Goal: Contribute content: Add original content to the website for others to see

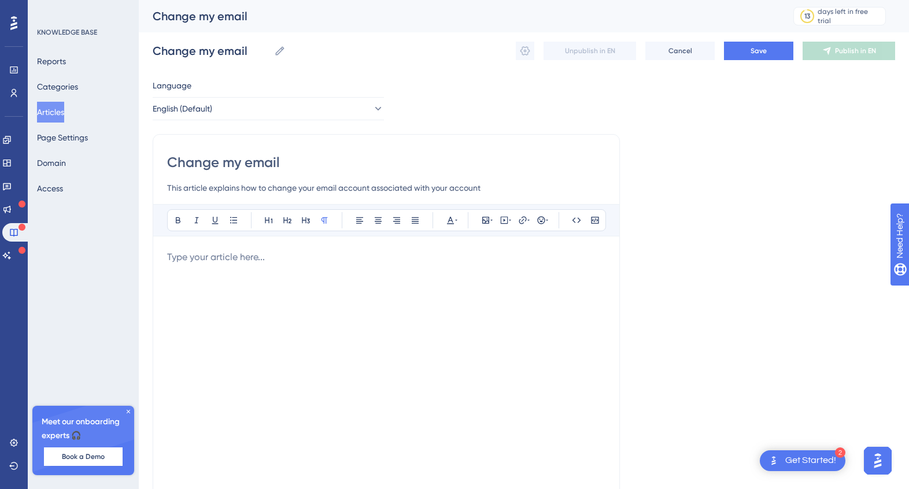
click at [205, 265] on div at bounding box center [386, 377] width 438 height 254
drag, startPoint x: 183, startPoint y: 255, endPoint x: 159, endPoint y: 256, distance: 23.7
click at [159, 256] on div "Change my email This article explains how to change your email account associat…" at bounding box center [386, 326] width 467 height 385
click at [762, 46] on span "Save" at bounding box center [758, 50] width 16 height 9
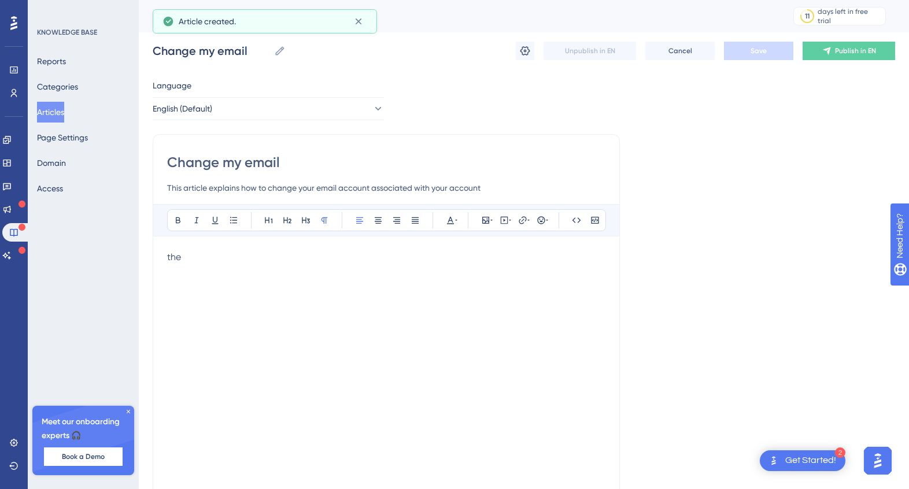
click at [40, 116] on button "Articles" at bounding box center [50, 112] width 27 height 21
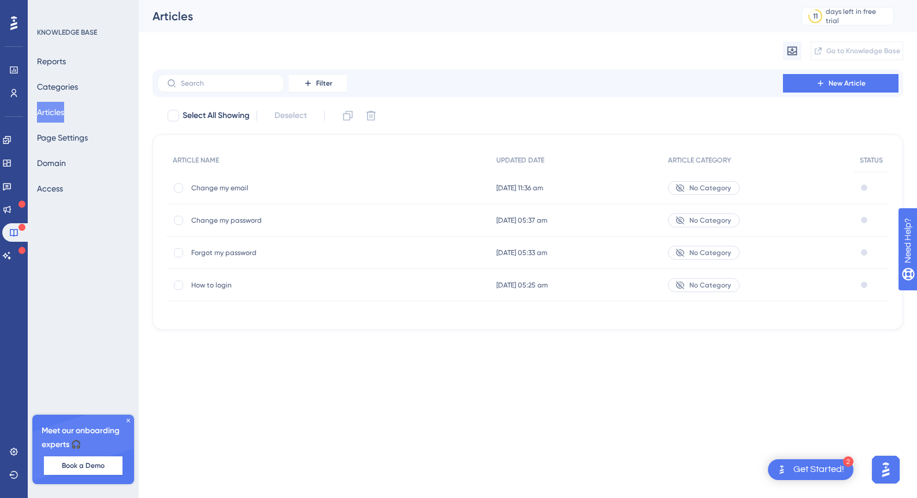
click at [236, 220] on span "Change my password" at bounding box center [283, 220] width 185 height 9
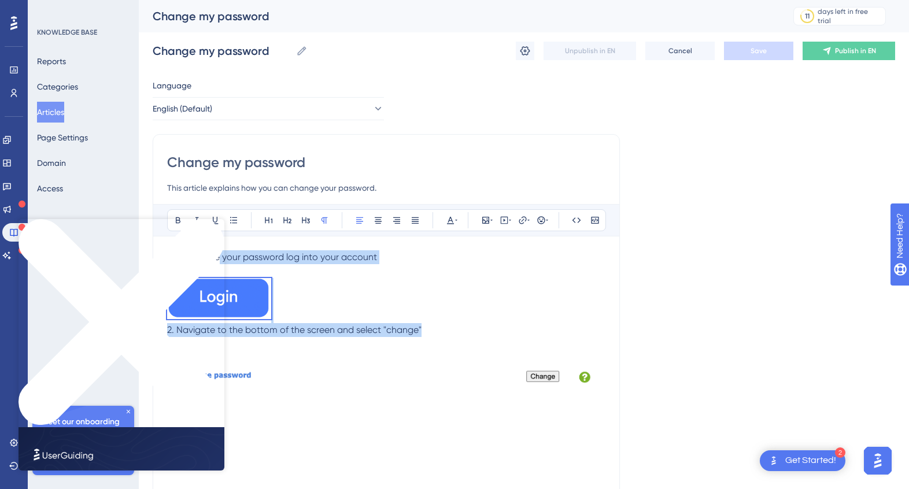
drag, startPoint x: 281, startPoint y: 541, endPoint x: 217, endPoint y: 262, distance: 286.4
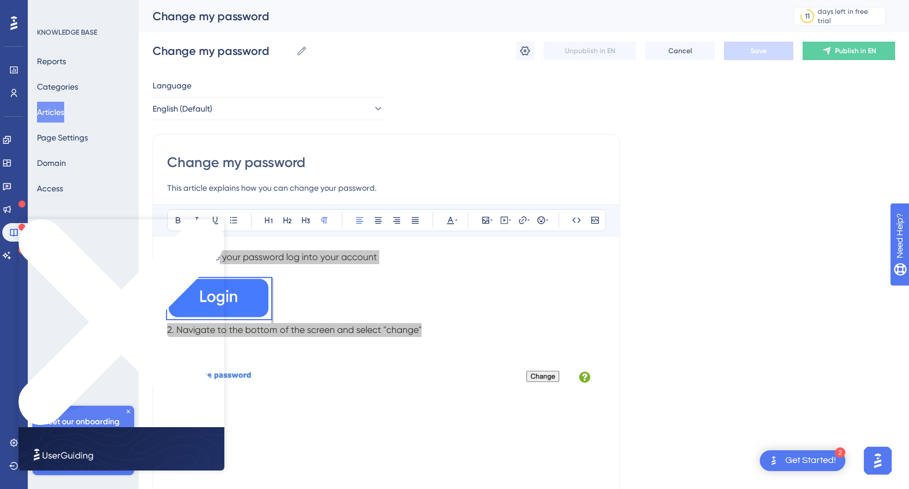
click at [218, 225] on icon "Close Preview" at bounding box center [121, 322] width 206 height 206
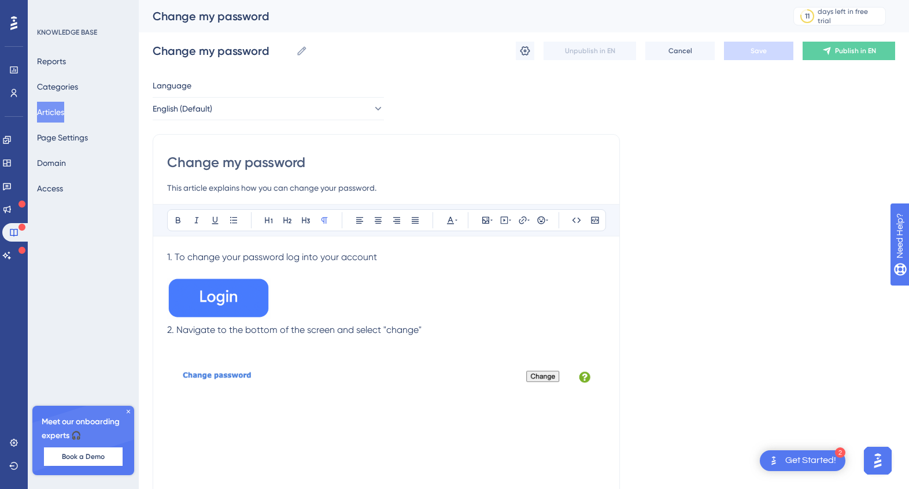
click at [432, 311] on p at bounding box center [386, 300] width 438 height 45
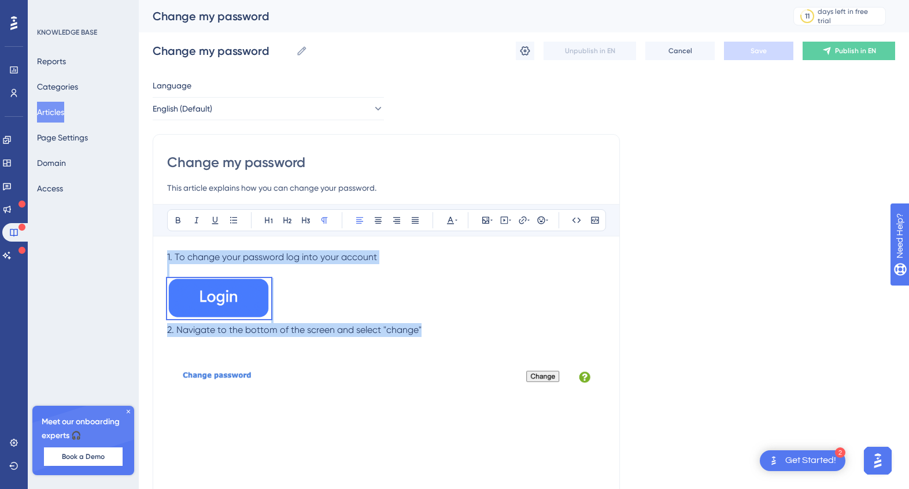
drag, startPoint x: 422, startPoint y: 326, endPoint x: 165, endPoint y: 256, distance: 266.0
click at [165, 256] on div "Change my password This article explains how you can change your password. Bold…" at bounding box center [386, 326] width 467 height 385
copy div "1. To change your password log into your account 2. Navigate to the bottom of t…"
click at [63, 107] on button "Articles" at bounding box center [50, 112] width 27 height 21
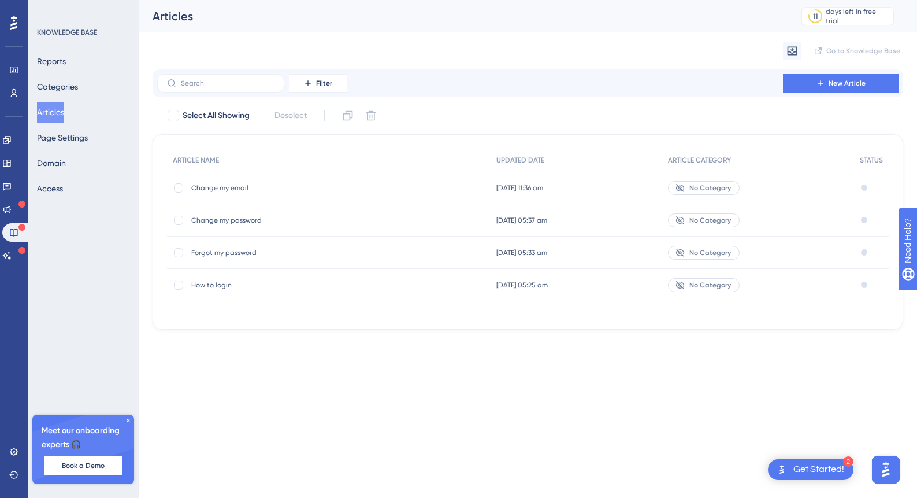
click at [231, 186] on span "Change my email" at bounding box center [283, 187] width 185 height 9
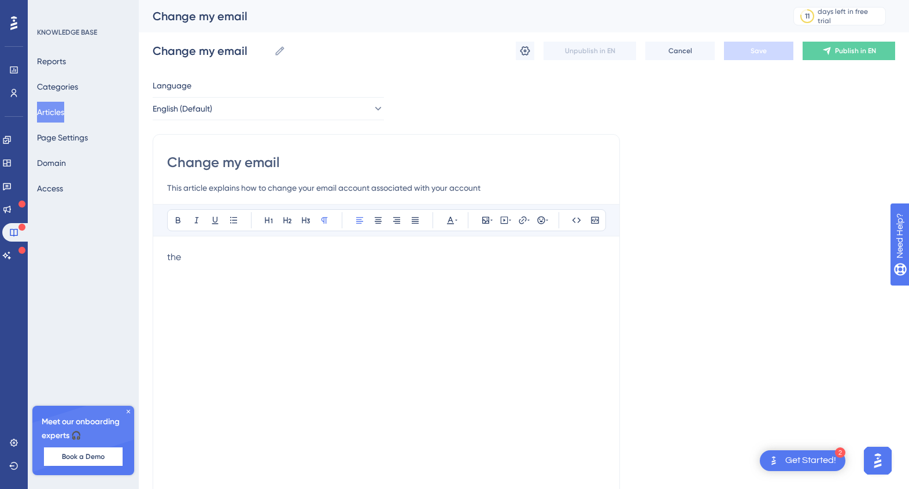
click at [190, 262] on p "the" at bounding box center [386, 257] width 438 height 14
drag, startPoint x: 165, startPoint y: 257, endPoint x: 157, endPoint y: 258, distance: 8.2
click at [157, 258] on div "Change my email This article explains how to change your email account associat…" at bounding box center [386, 326] width 467 height 385
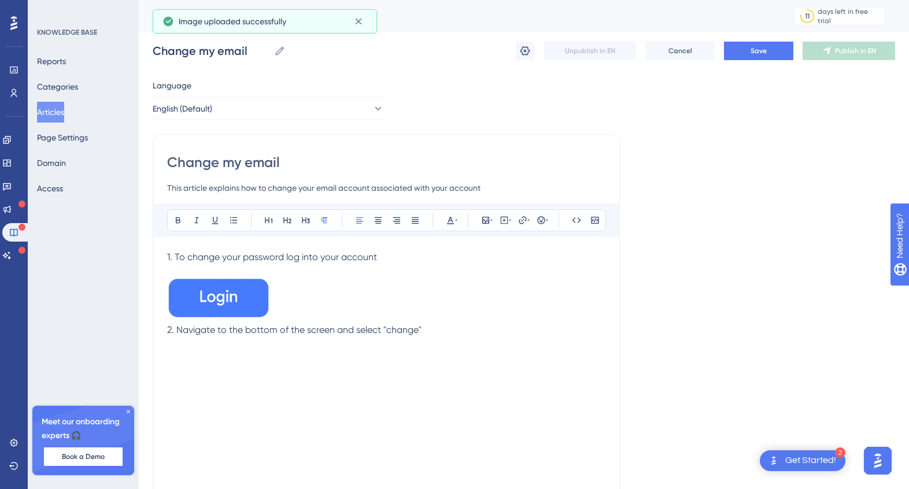
click at [164, 254] on div "Change my email This article explains how to change your email account associat…" at bounding box center [386, 326] width 467 height 385
click at [167, 255] on span "1. To change your password log into your account" at bounding box center [272, 256] width 210 height 11
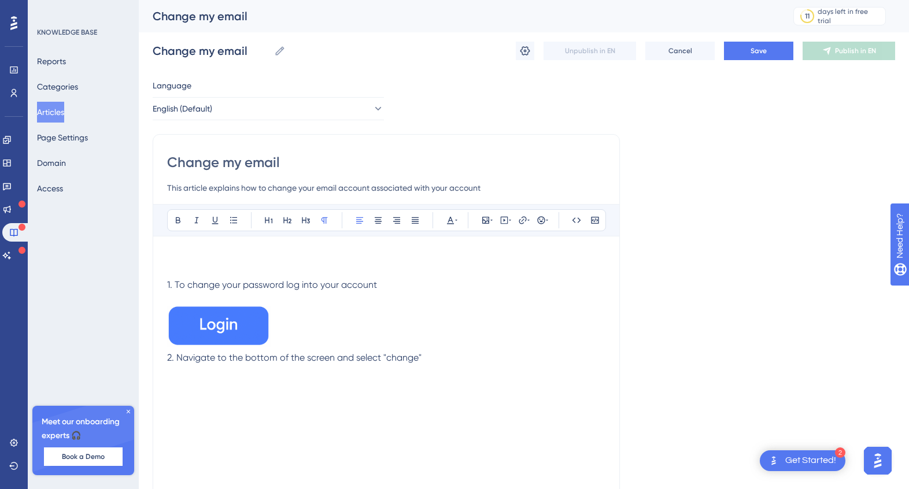
click at [179, 249] on div "Bold Italic Underline Bullet Point Heading 1 Heading 2 Heading 3 Normal Align L…" at bounding box center [386, 354] width 438 height 301
click at [173, 254] on p at bounding box center [386, 257] width 438 height 14
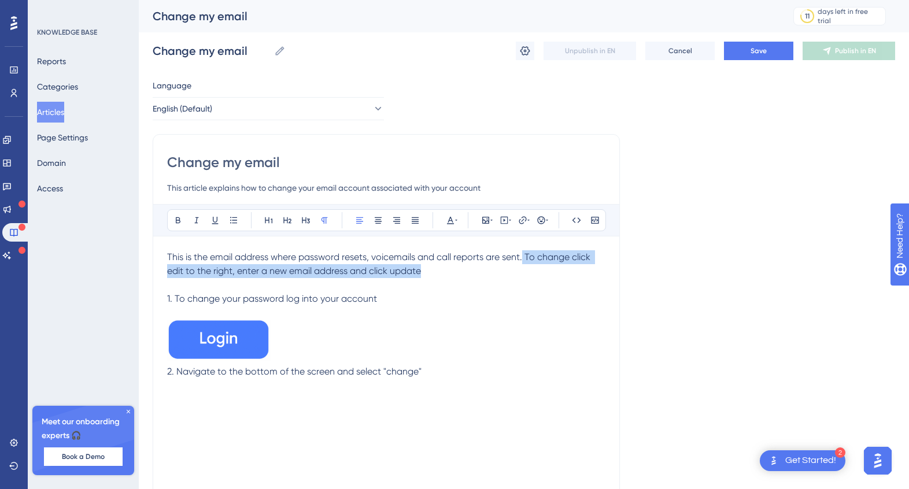
drag, startPoint x: 524, startPoint y: 257, endPoint x: 569, endPoint y: 270, distance: 47.0
click at [569, 270] on p "This is the email address where password resets, voicemails and call reports ar…" at bounding box center [386, 264] width 438 height 28
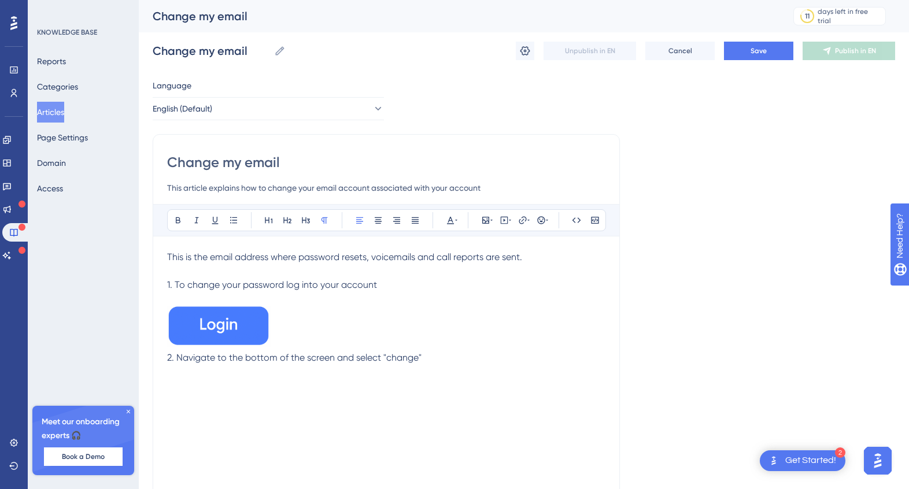
click at [247, 318] on img at bounding box center [219, 326] width 104 height 41
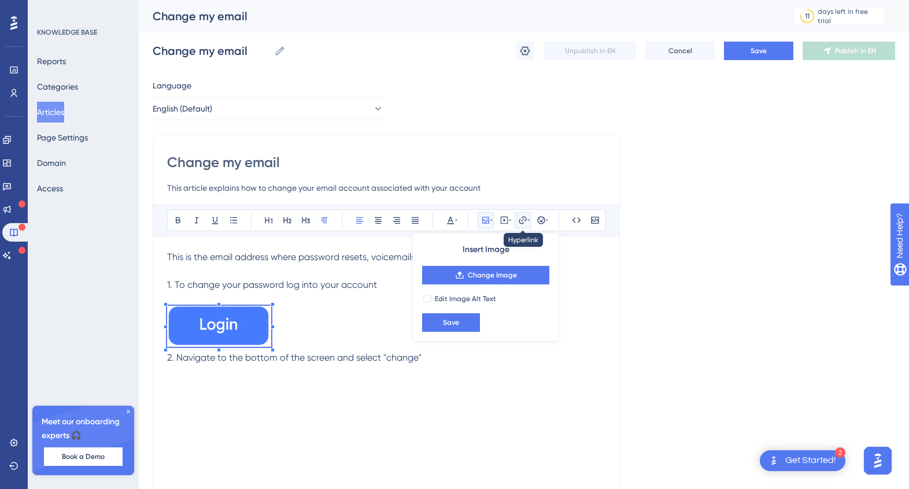
click at [527, 222] on icon at bounding box center [528, 220] width 2 height 9
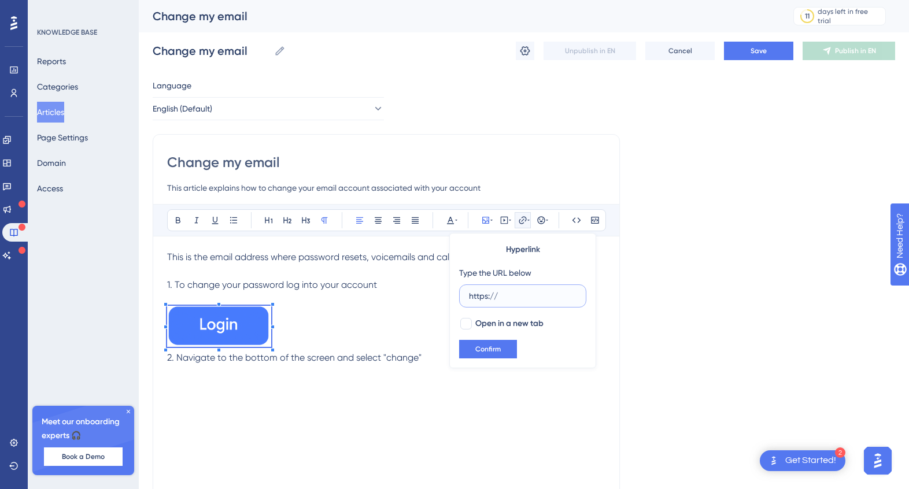
drag, startPoint x: 528, startPoint y: 296, endPoint x: 443, endPoint y: 296, distance: 85.0
click at [436, 295] on div "Bold Italic Underline Bullet Point Heading 1 Heading 2 Heading 3 Normal Align L…" at bounding box center [386, 354] width 438 height 301
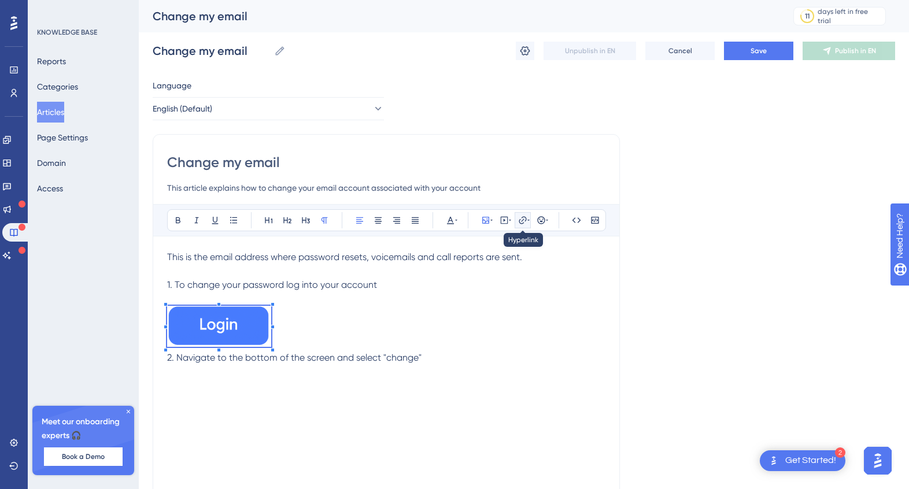
click at [524, 217] on icon at bounding box center [522, 220] width 8 height 8
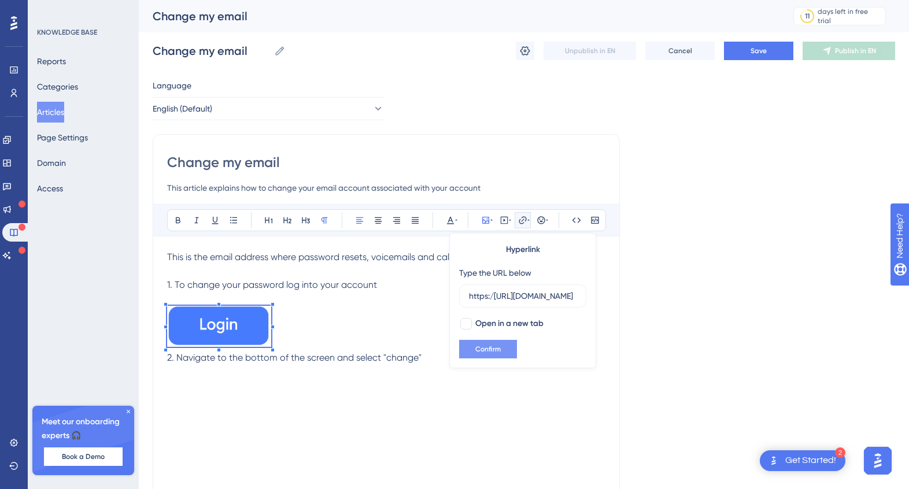
scroll to position [0, 26]
type input "https:/[URL][DOMAIN_NAME]"
click at [468, 321] on div at bounding box center [466, 324] width 12 height 12
checkbox input "true"
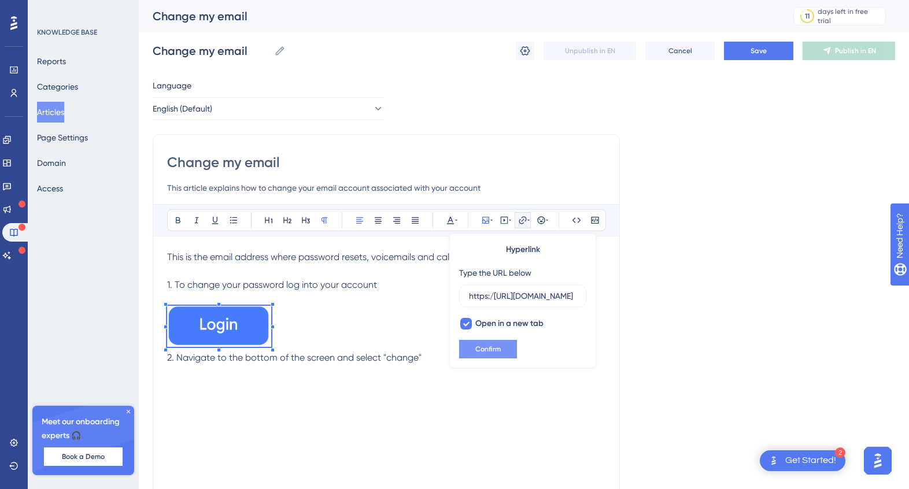
click at [491, 346] on span "Confirm" at bounding box center [487, 348] width 25 height 9
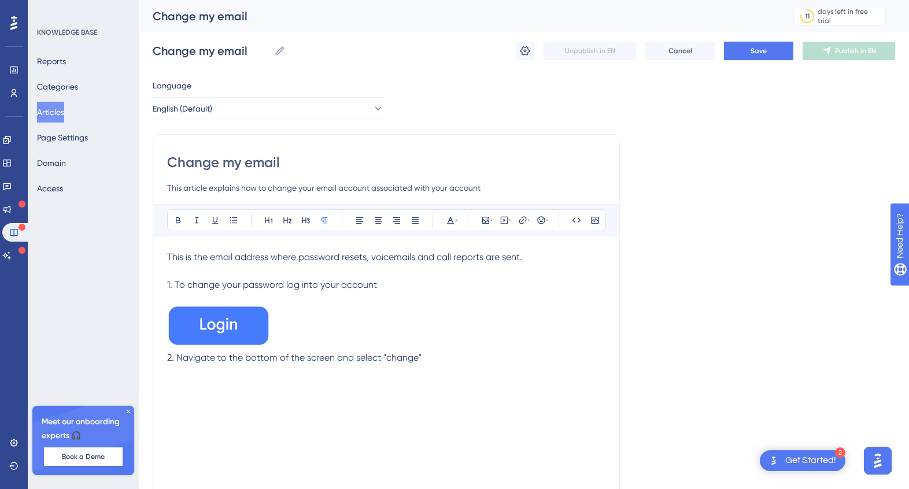
click at [299, 340] on p at bounding box center [386, 328] width 438 height 45
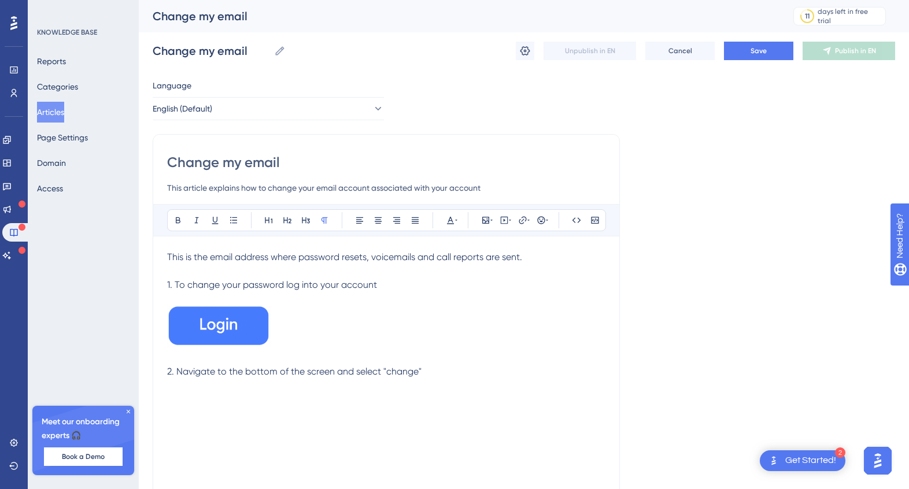
click at [259, 374] on span "2. Navigate to the bottom of the screen and select "change"" at bounding box center [294, 371] width 254 height 11
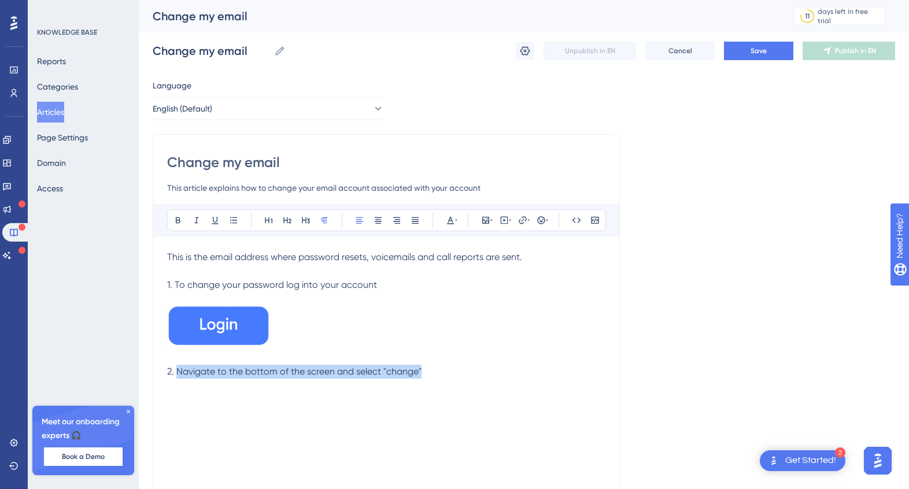
drag, startPoint x: 240, startPoint y: 376, endPoint x: 178, endPoint y: 374, distance: 61.9
click at [178, 374] on p "2. Navigate to the bottom of the screen and select "change"" at bounding box center [386, 372] width 438 height 14
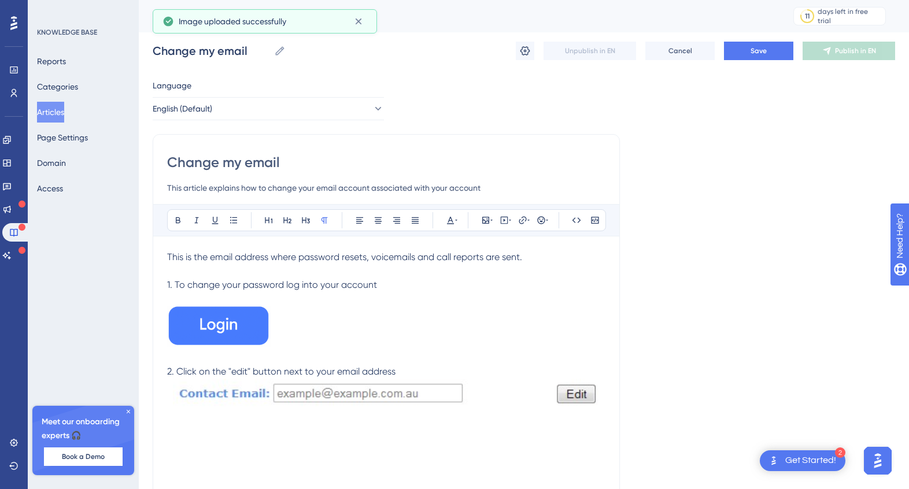
click at [434, 369] on p "2. Click on the "edit" button next to your email address" at bounding box center [386, 372] width 438 height 14
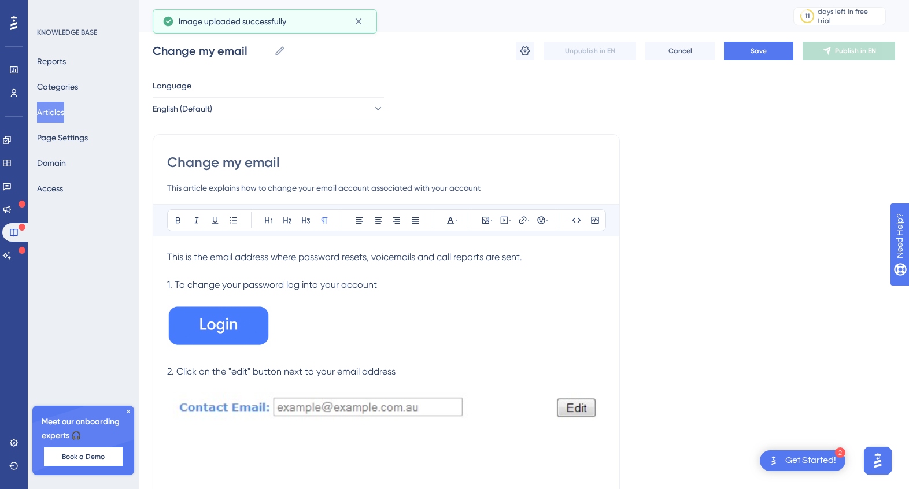
click at [419, 401] on img at bounding box center [386, 409] width 438 height 34
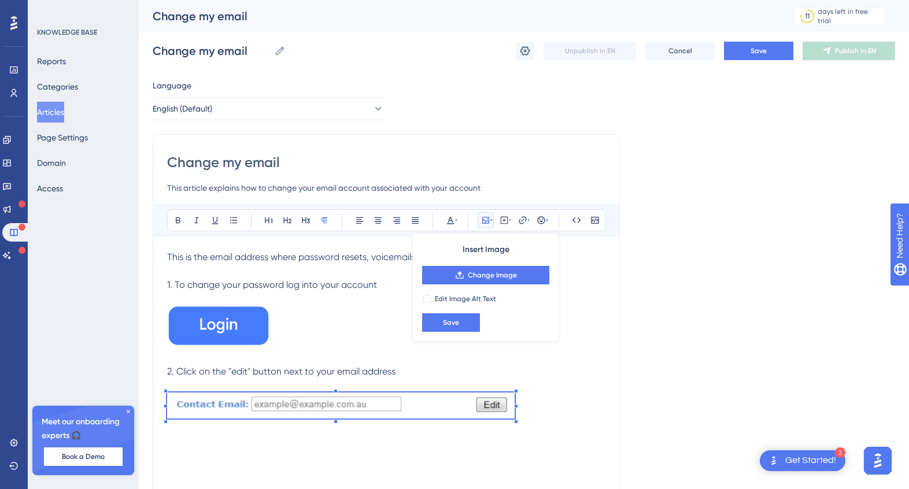
click at [514, 415] on p at bounding box center [386, 407] width 438 height 31
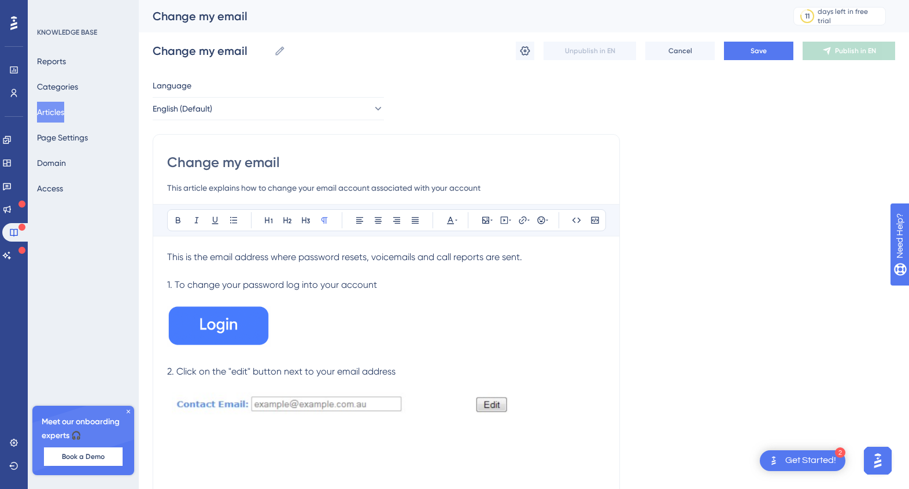
click at [551, 411] on p at bounding box center [386, 407] width 438 height 31
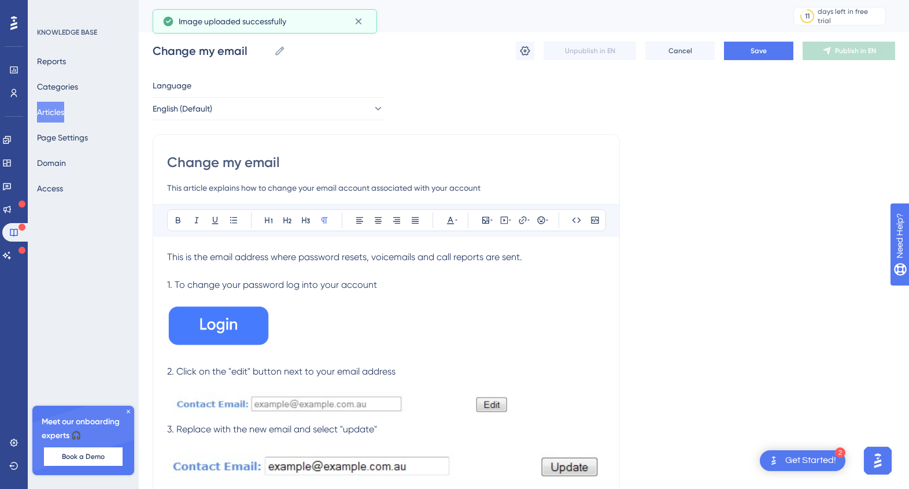
click at [573, 466] on img at bounding box center [386, 466] width 438 height 32
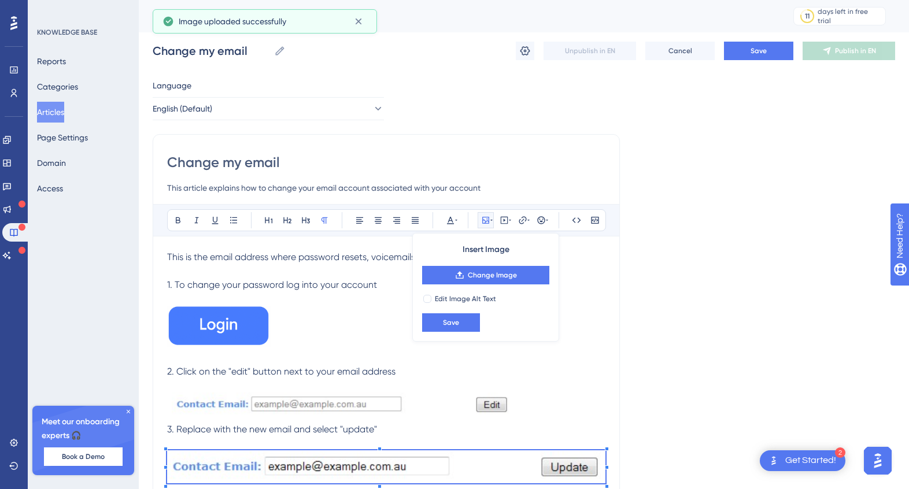
scroll to position [24, 0]
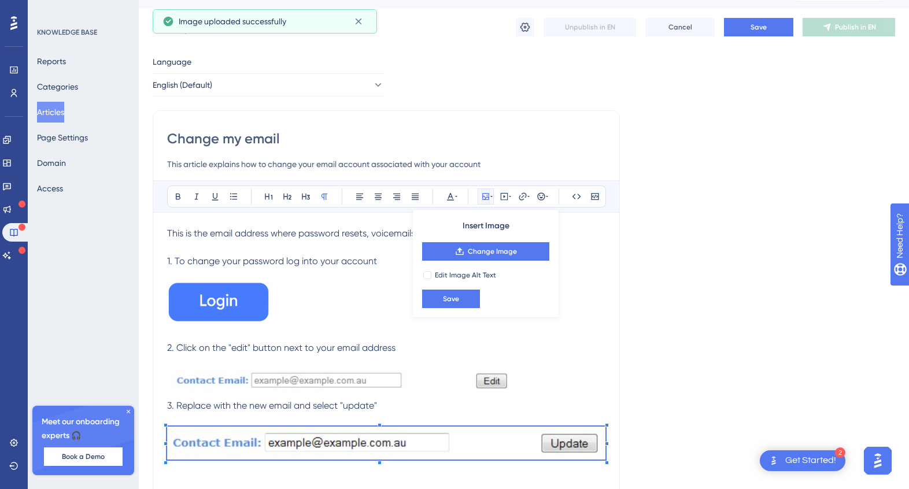
click at [600, 457] on div "Change my email This article explains how to change your email account associat…" at bounding box center [386, 302] width 467 height 385
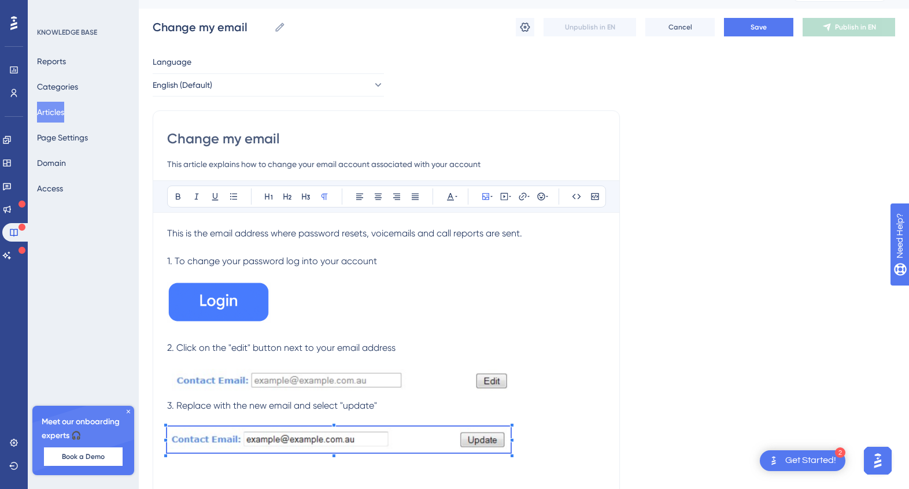
click at [511, 434] on p at bounding box center [386, 441] width 438 height 29
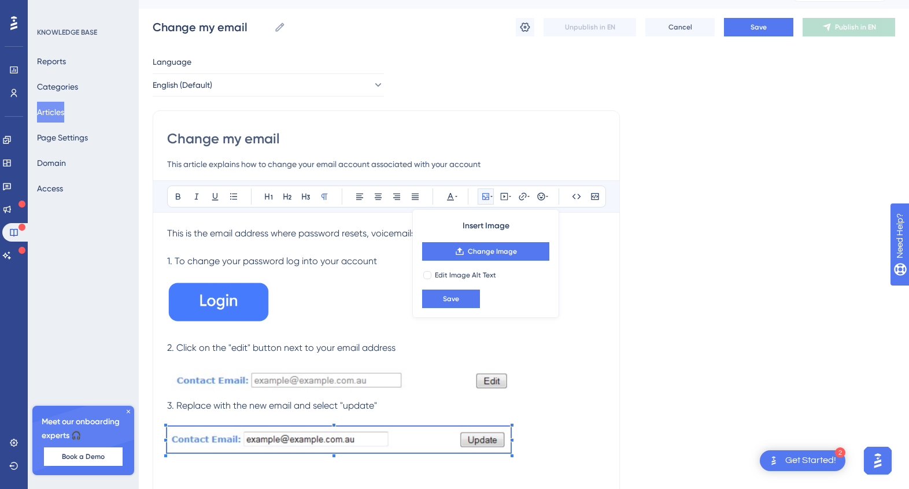
click at [546, 415] on p at bounding box center [386, 420] width 438 height 14
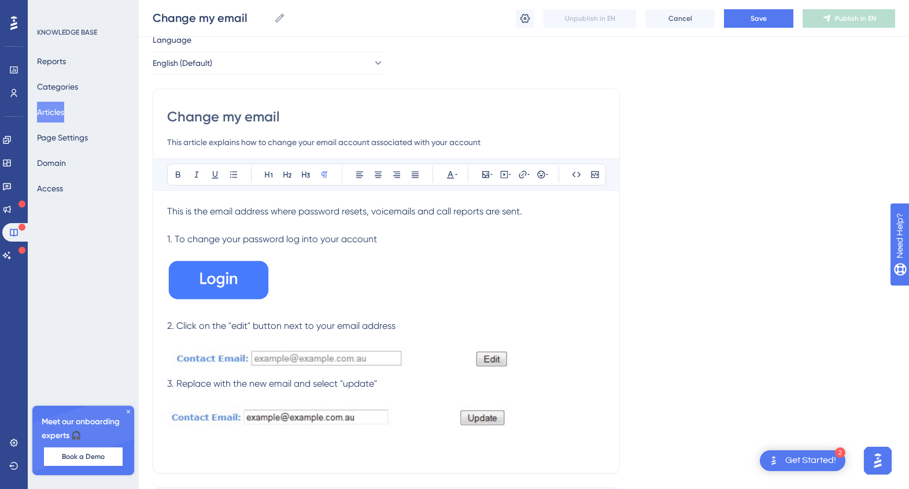
scroll to position [47, 0]
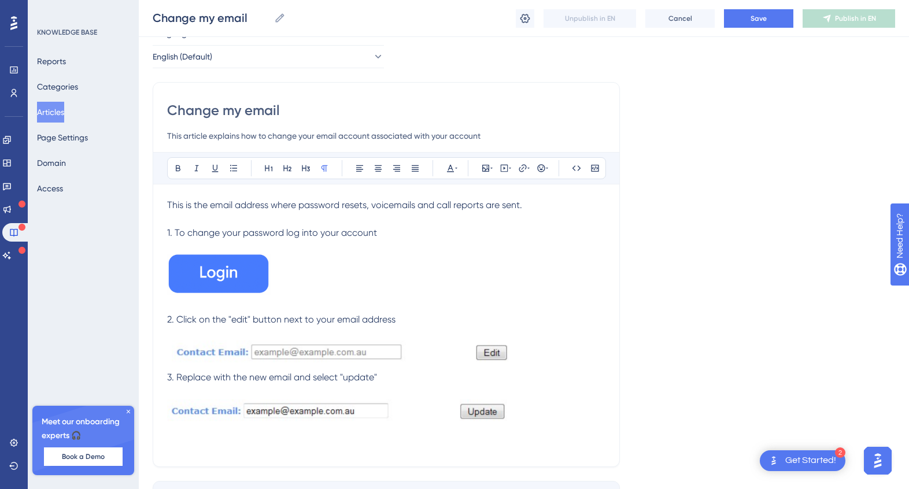
click at [522, 410] on p at bounding box center [386, 412] width 438 height 29
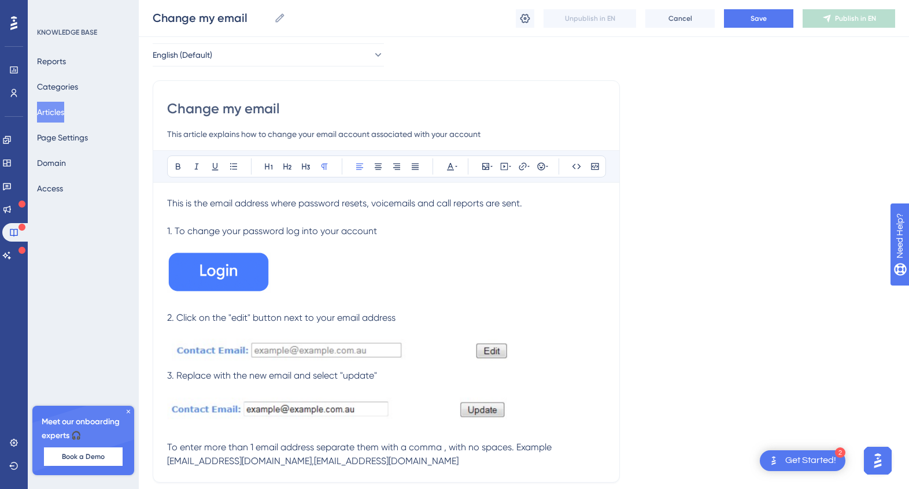
scroll to position [50, 0]
click at [251, 447] on span "To enter more than 1 email address separate them with a comma , with no spaces.…" at bounding box center [360, 453] width 387 height 25
drag, startPoint x: 233, startPoint y: 461, endPoint x: 158, endPoint y: 461, distance: 75.7
click at [158, 461] on div "Change my email This article explains how to change your email account associat…" at bounding box center [386, 281] width 467 height 402
click at [173, 161] on icon at bounding box center [177, 165] width 9 height 9
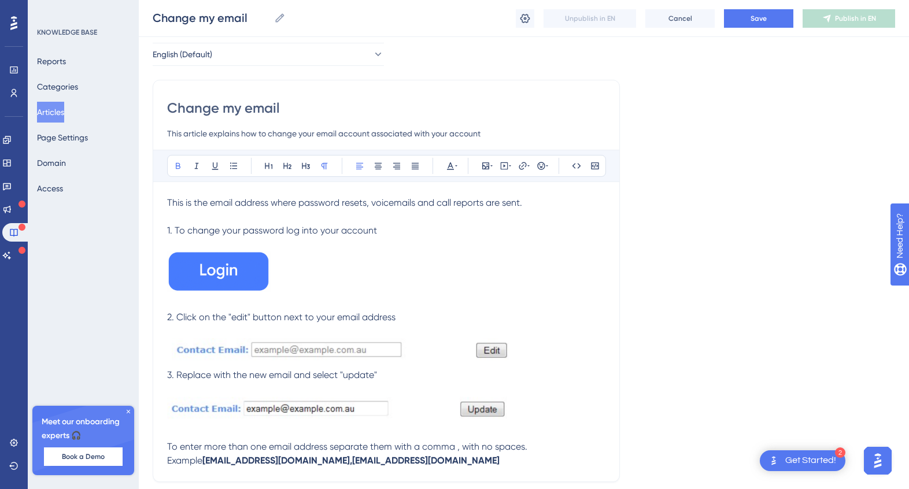
click at [439, 464] on p "To enter more than one email address separate them with a comma , with no space…" at bounding box center [386, 454] width 438 height 28
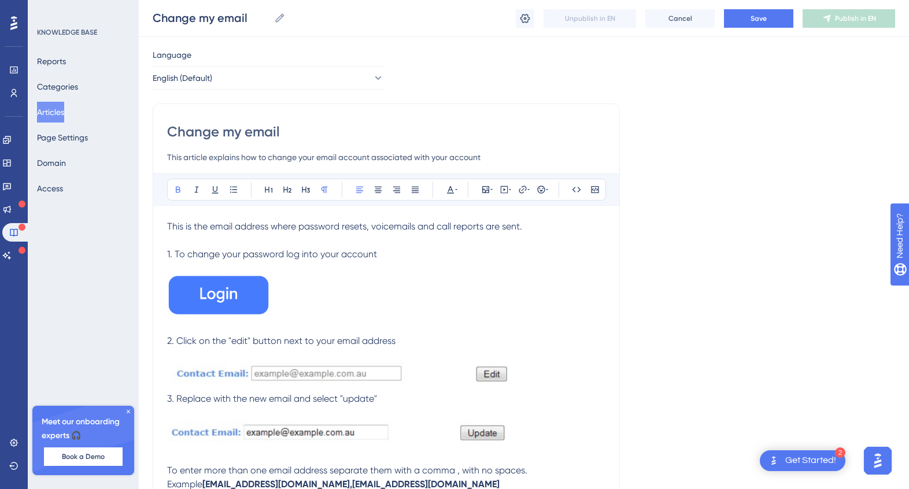
scroll to position [0, 0]
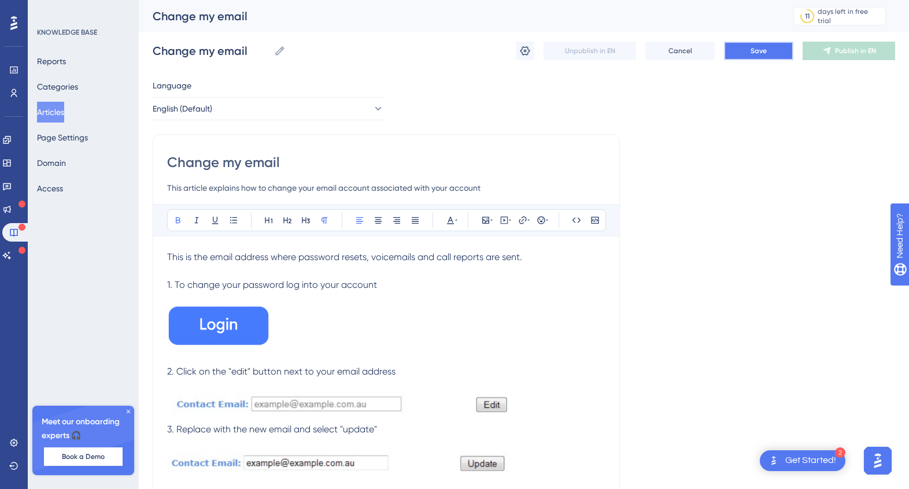
click at [747, 46] on button "Save" at bounding box center [758, 51] width 69 height 18
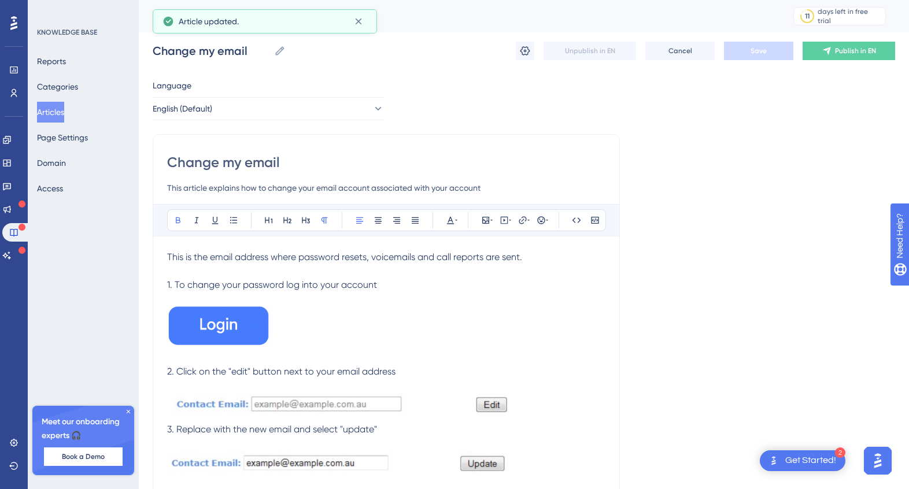
click at [410, 264] on p at bounding box center [386, 271] width 438 height 14
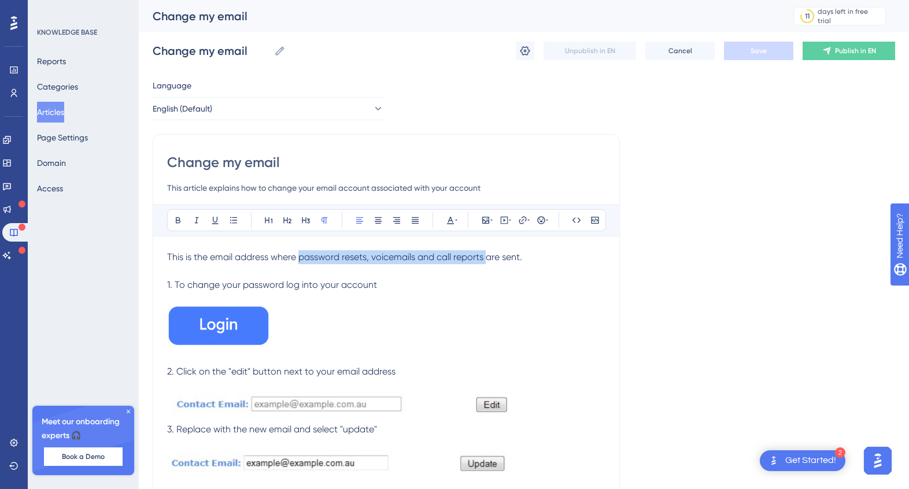
drag, startPoint x: 299, startPoint y: 258, endPoint x: 485, endPoint y: 258, distance: 186.1
click at [485, 258] on span "This is the email address where password resets, voicemails and call reports ar…" at bounding box center [344, 256] width 355 height 11
click at [179, 217] on icon at bounding box center [177, 220] width 9 height 9
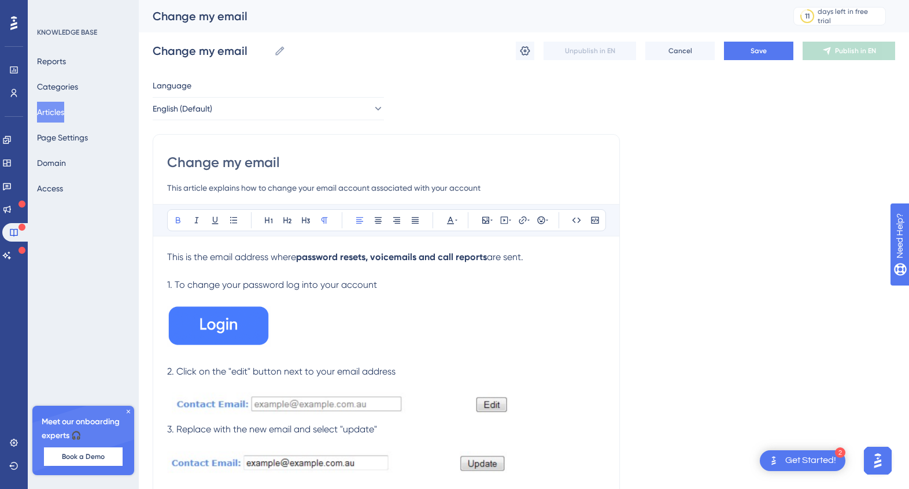
click at [494, 296] on p at bounding box center [386, 299] width 438 height 14
click at [754, 53] on span "Save" at bounding box center [758, 50] width 16 height 9
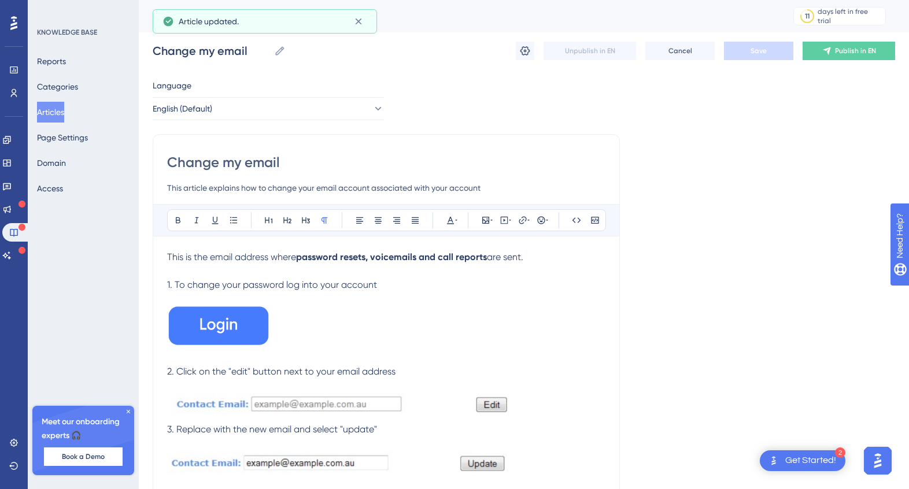
click at [61, 110] on button "Articles" at bounding box center [50, 112] width 27 height 21
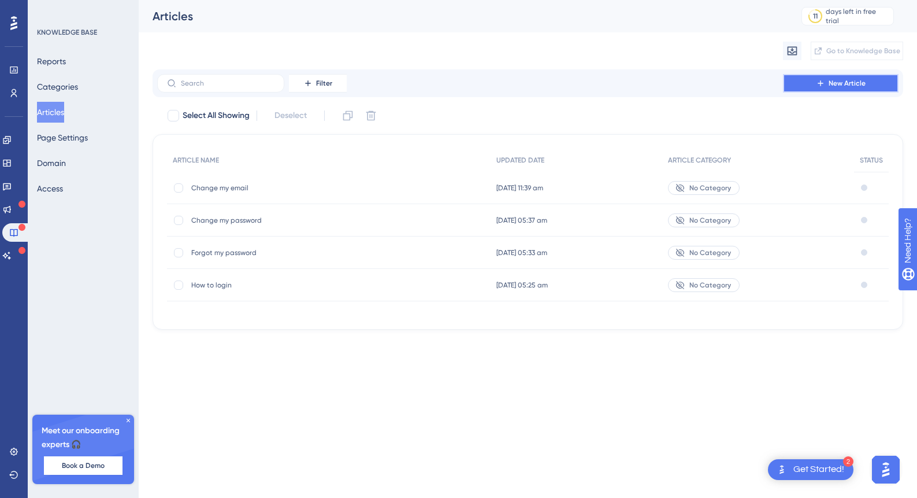
click at [835, 84] on span "New Article" at bounding box center [847, 83] width 37 height 9
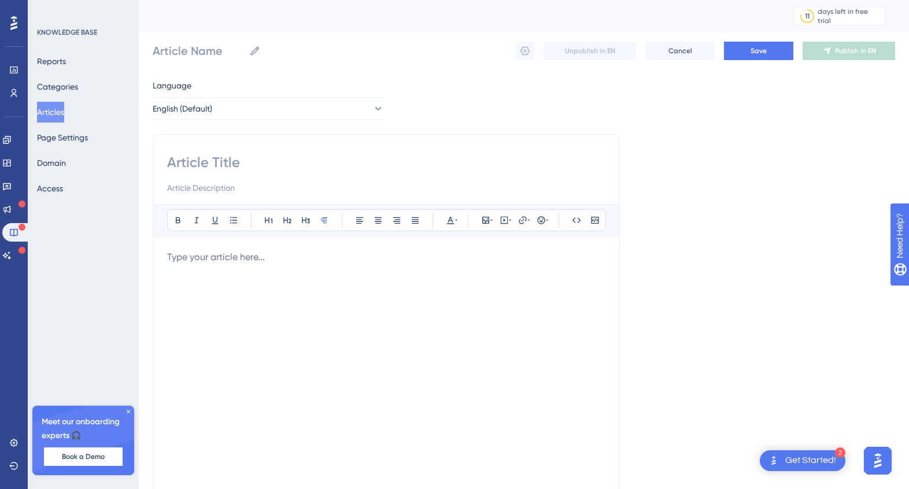
click at [53, 114] on button "Articles" at bounding box center [50, 112] width 27 height 21
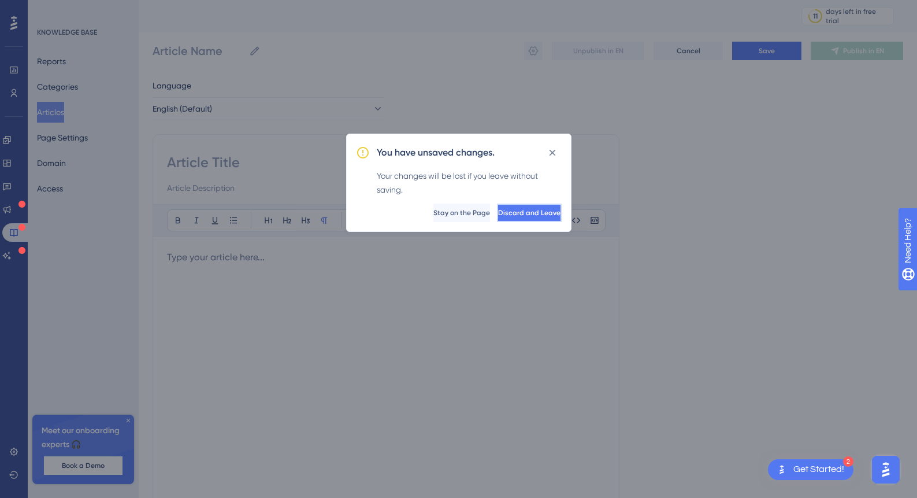
click at [525, 213] on span "Discard and Leave" at bounding box center [529, 212] width 62 height 9
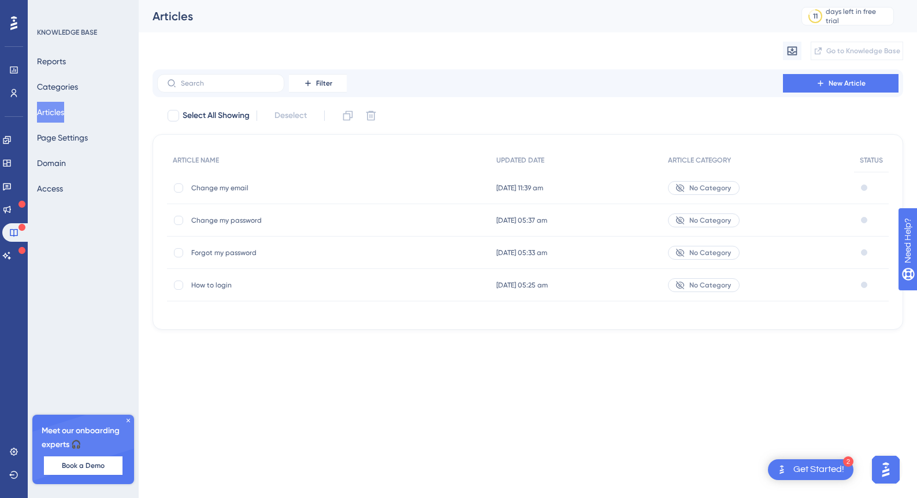
click at [839, 84] on span "New Article" at bounding box center [847, 83] width 37 height 9
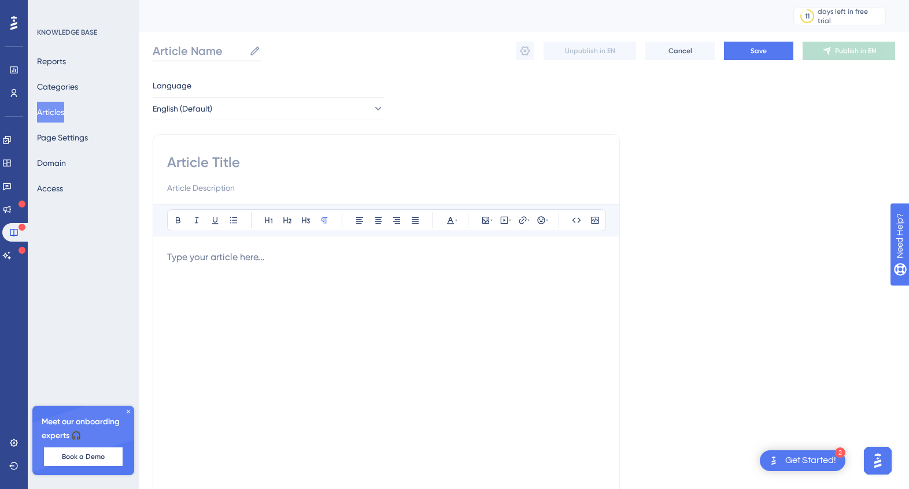
click at [203, 49] on input "Article Name" at bounding box center [199, 51] width 92 height 16
type input "Change my mobile"
click at [764, 52] on span "Save" at bounding box center [758, 50] width 16 height 9
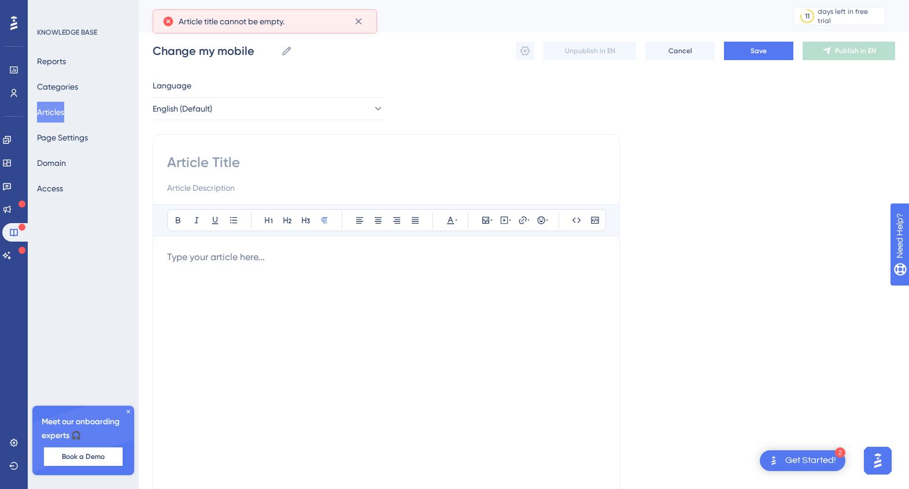
click at [201, 156] on input at bounding box center [386, 162] width 438 height 18
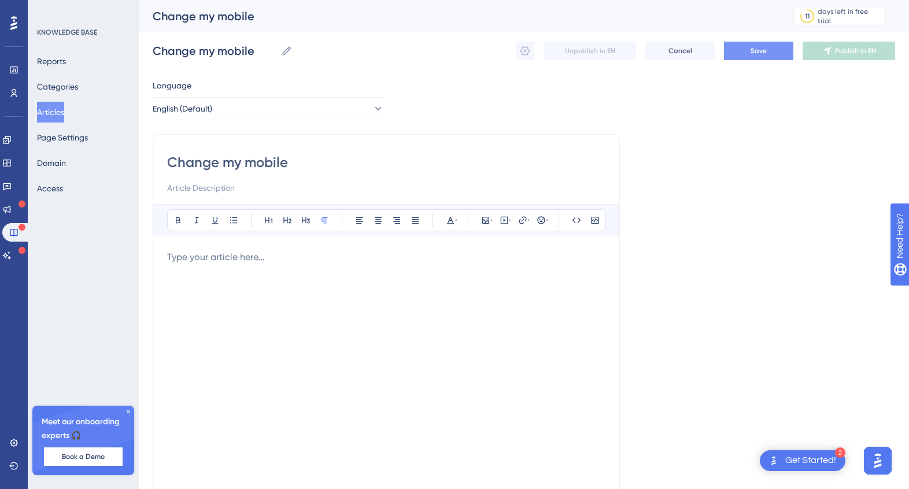
type input "Change my mobile"
click at [758, 51] on span "Save" at bounding box center [758, 50] width 16 height 9
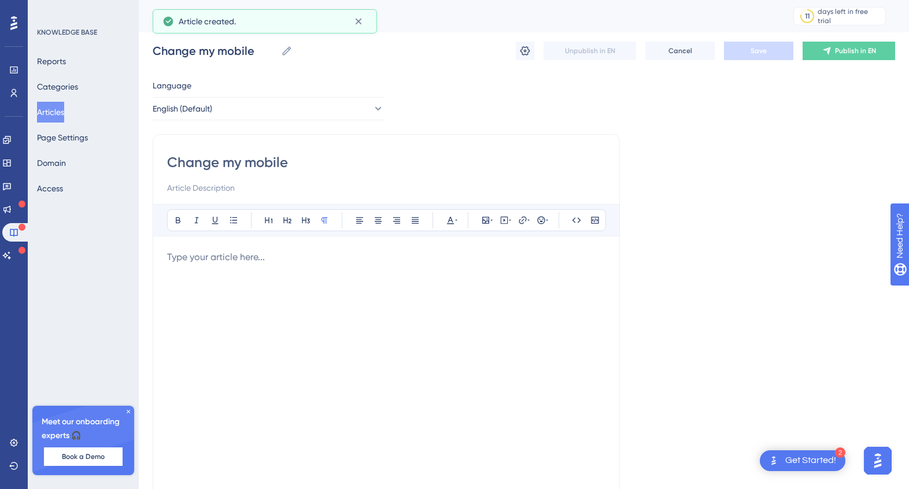
click at [61, 114] on button "Articles" at bounding box center [50, 112] width 27 height 21
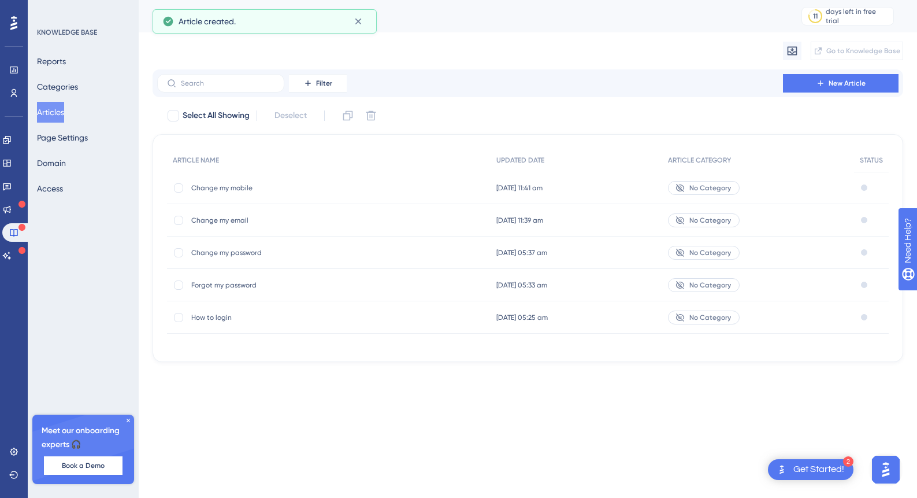
click at [242, 188] on span "Change my mobile" at bounding box center [283, 187] width 185 height 9
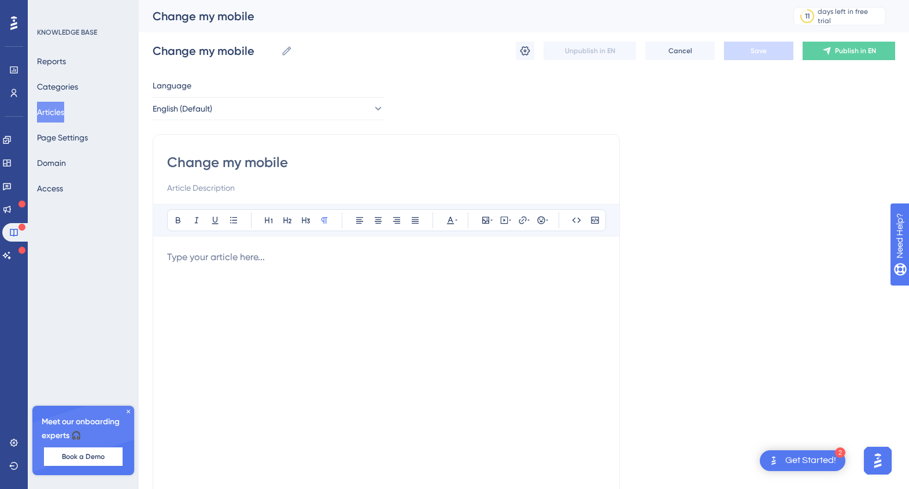
click at [203, 185] on input at bounding box center [386, 188] width 438 height 14
type input "T"
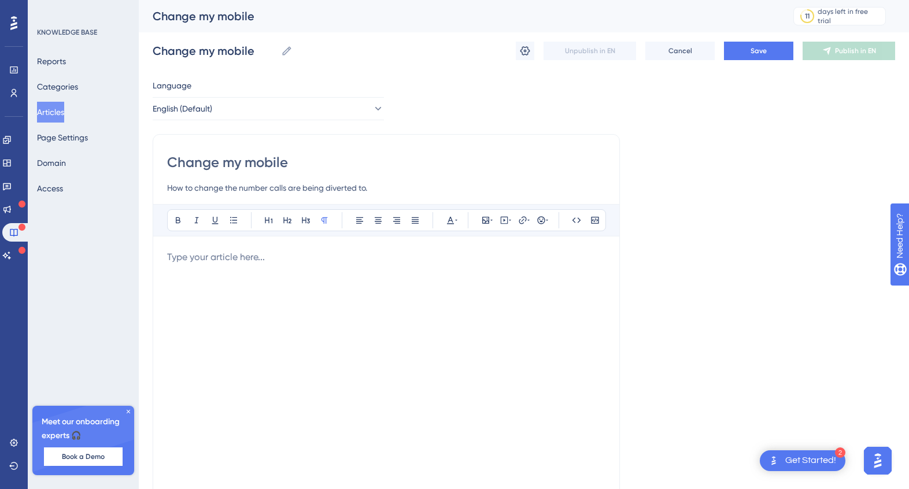
type input "How to change the number calls are being diverted to."
click at [191, 261] on p at bounding box center [386, 257] width 438 height 14
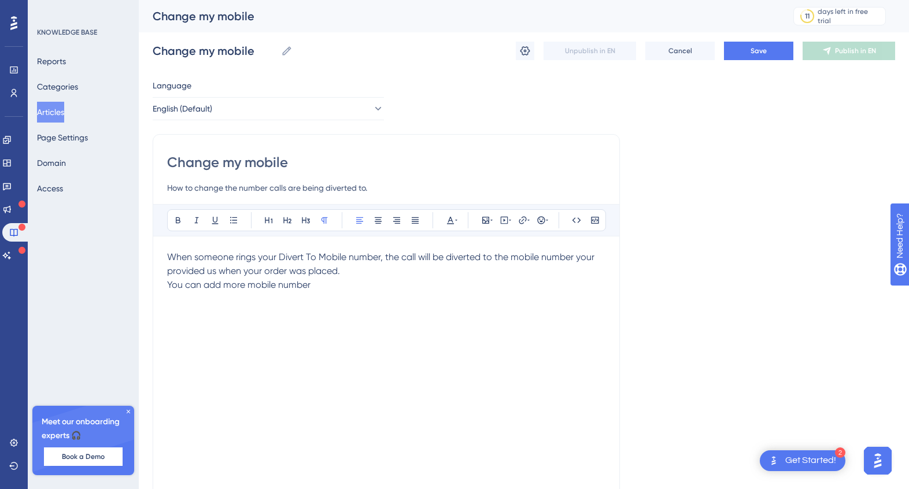
click at [220, 283] on span "You can add more mobile number" at bounding box center [238, 284] width 143 height 11
click at [294, 284] on span "You can add and remove more mobile number" at bounding box center [265, 284] width 196 height 11
click at [235, 285] on span "You can add and remove mobile number" at bounding box center [254, 284] width 175 height 11
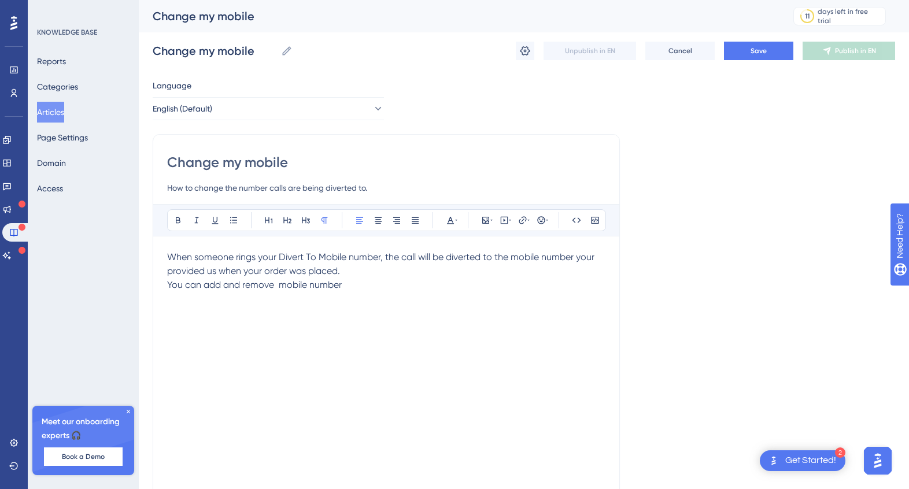
click at [205, 285] on span "You can add and remove mobile number" at bounding box center [254, 284] width 175 height 11
click at [313, 286] on span "You can change, add and remove mobile number" at bounding box center [272, 284] width 211 height 11
click at [435, 283] on p "You can change, add and remove the mobile number" at bounding box center [386, 285] width 438 height 14
click at [532, 259] on span "When someone rings your Divert To Mobile number, the call will be diverted to t…" at bounding box center [381, 263] width 429 height 25
drag, startPoint x: 511, startPoint y: 256, endPoint x: 218, endPoint y: 270, distance: 293.9
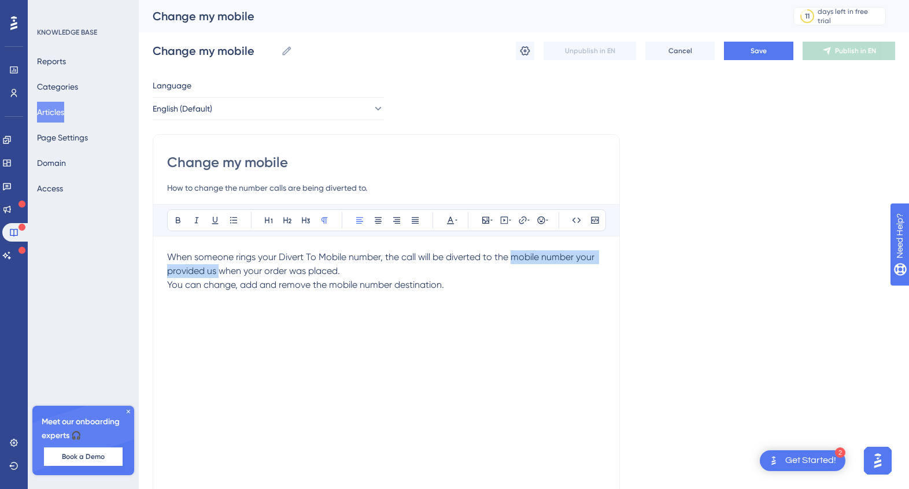
click at [218, 270] on span "When someone rings your Divert To Mobile number, the call will be diverted to t…" at bounding box center [381, 263] width 429 height 25
click at [173, 220] on icon at bounding box center [177, 220] width 9 height 9
click at [471, 290] on p "You can change, add and remove the mobile number destination." at bounding box center [386, 285] width 438 height 14
drag, startPoint x: 202, startPoint y: 285, endPoint x: 308, endPoint y: 286, distance: 105.8
click at [308, 286] on span "You can change, add and remove the mobile number destination." at bounding box center [305, 284] width 277 height 11
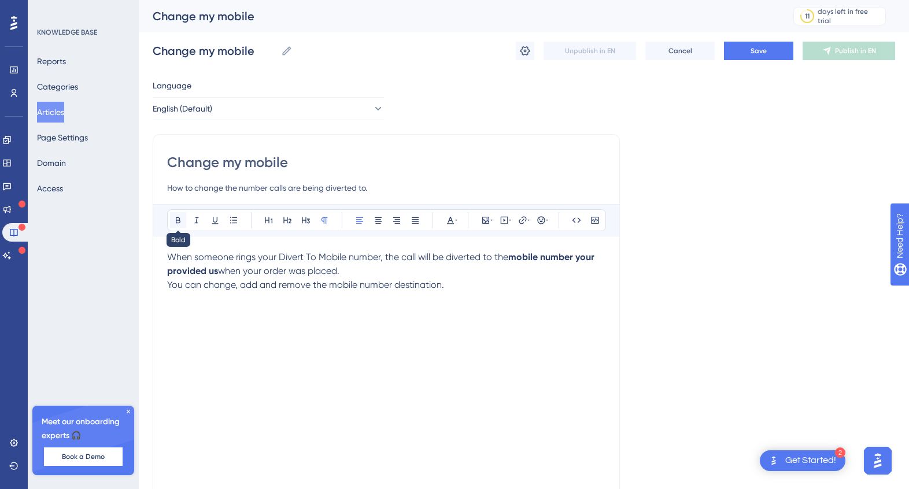
click at [175, 218] on icon at bounding box center [177, 220] width 9 height 9
click at [446, 287] on p "You can change, add and remove the mobile number destination." at bounding box center [386, 285] width 438 height 14
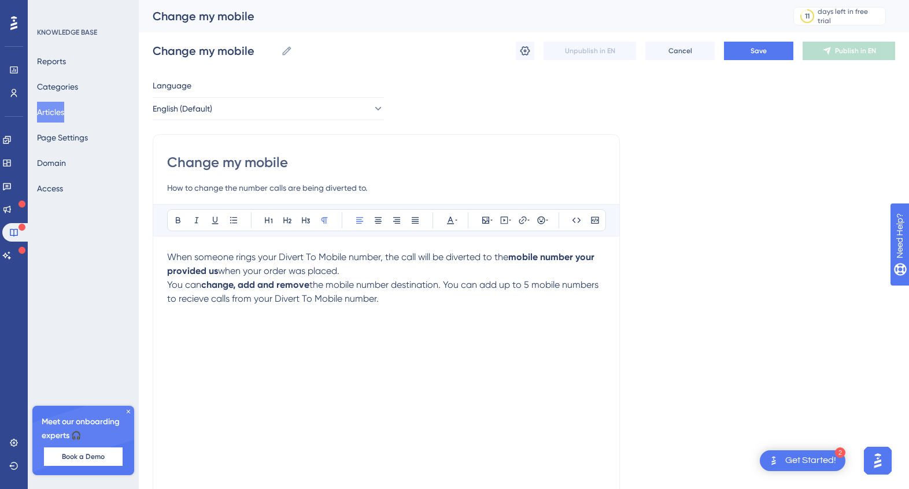
click at [207, 318] on p at bounding box center [386, 313] width 438 height 14
drag, startPoint x: 528, startPoint y: 286, endPoint x: 602, endPoint y: 288, distance: 74.0
click at [600, 288] on span "the mobile number destination. You can add up to 5 mobile numbers to recieve ca…" at bounding box center [383, 291] width 433 height 25
click at [177, 220] on icon at bounding box center [178, 220] width 5 height 6
click at [204, 299] on span "to recieve calls from your Divert To Mobile number." at bounding box center [310, 298] width 212 height 11
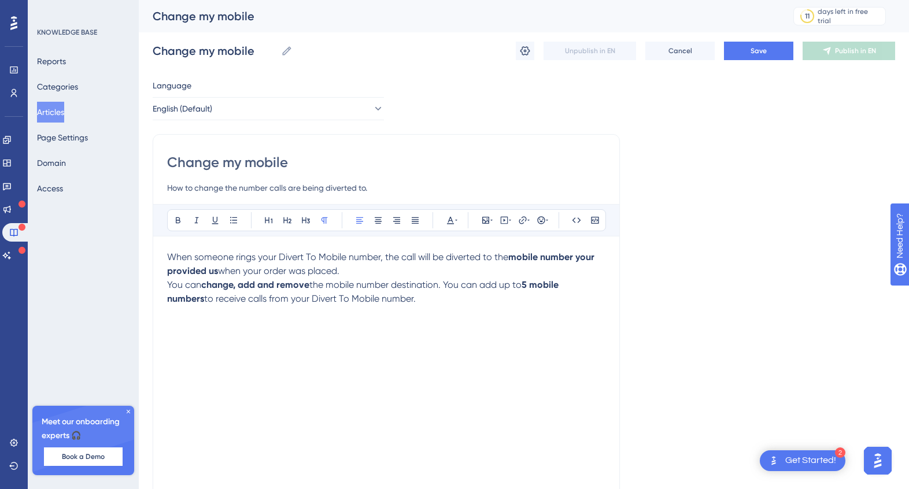
click at [392, 300] on p "You can change, add and remove the mobile number destination. You can add up to…" at bounding box center [386, 292] width 438 height 28
click at [765, 57] on button "Save" at bounding box center [758, 51] width 69 height 18
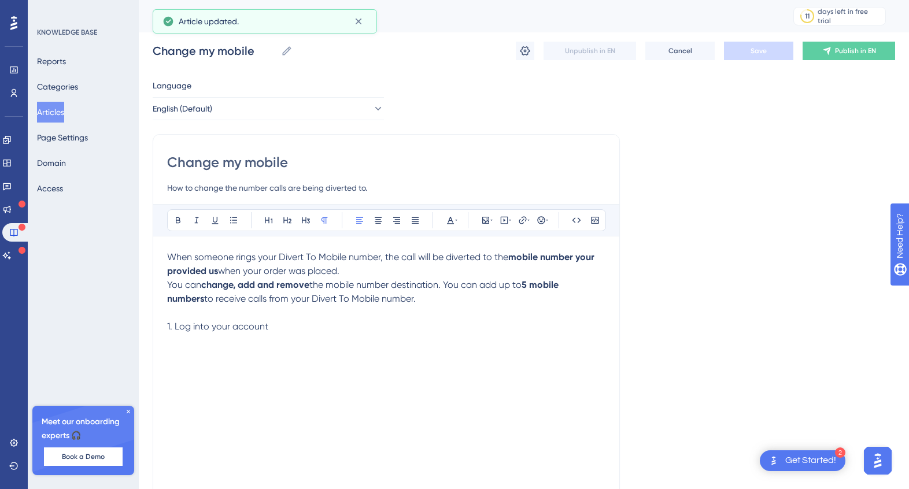
click at [52, 113] on button "Articles" at bounding box center [50, 112] width 27 height 21
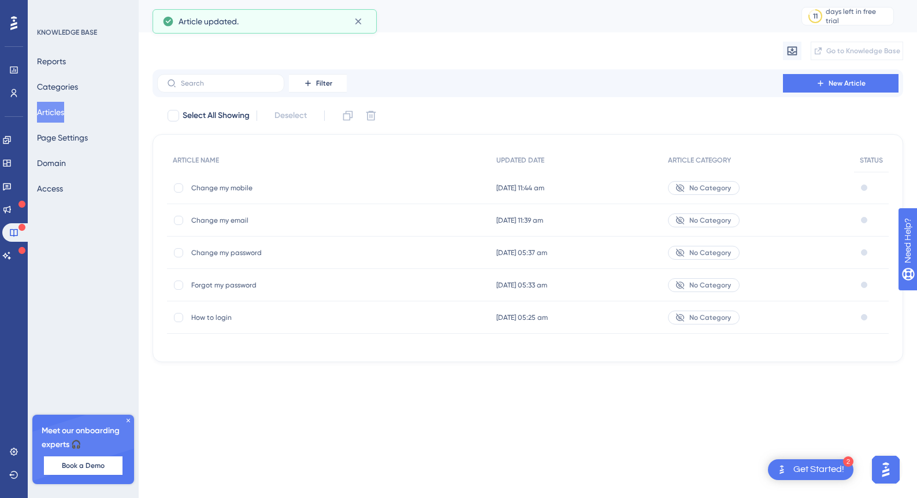
click at [240, 224] on span "Change my email" at bounding box center [283, 220] width 185 height 9
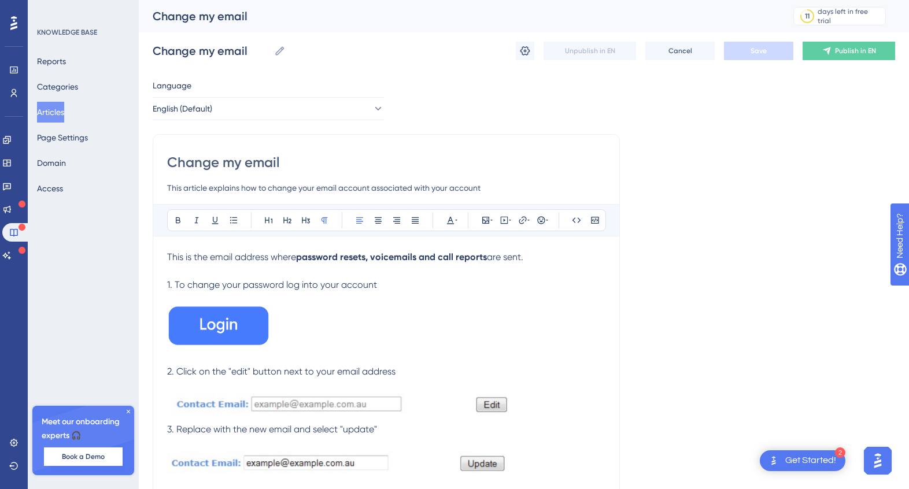
drag, startPoint x: 185, startPoint y: 287, endPoint x: 156, endPoint y: 280, distance: 29.9
click at [156, 280] on div "Change my email This article explains how to change your email account associat…" at bounding box center [386, 335] width 467 height 402
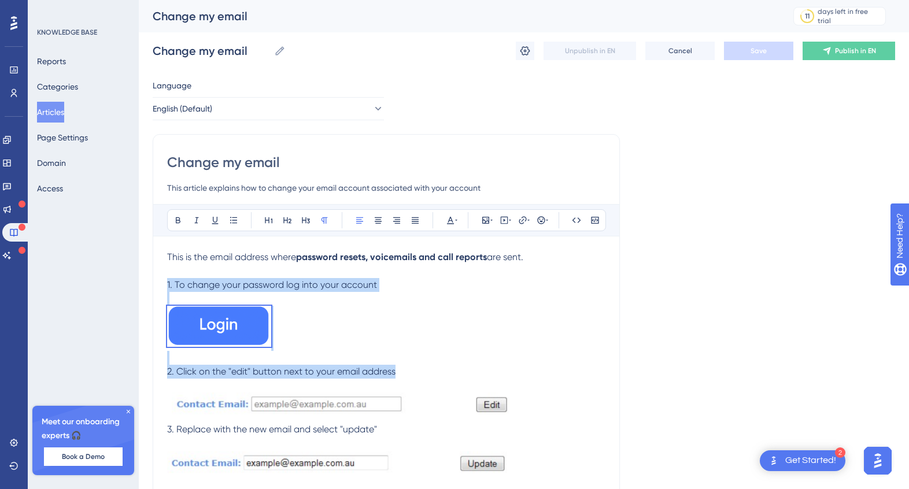
drag, startPoint x: 166, startPoint y: 285, endPoint x: 434, endPoint y: 375, distance: 282.2
click at [434, 375] on div "This is the email address where password resets, voicemails and call reports ar…" at bounding box center [386, 386] width 438 height 272
copy div "1. To change your password log into your account 2. Click on the "edit" button …"
click at [64, 110] on button "Articles" at bounding box center [50, 112] width 27 height 21
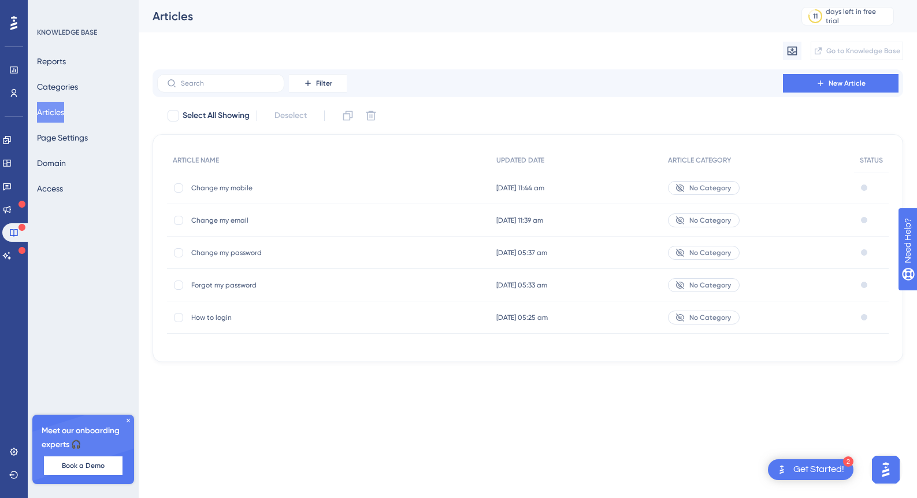
click at [232, 192] on span "Change my mobile" at bounding box center [283, 187] width 185 height 9
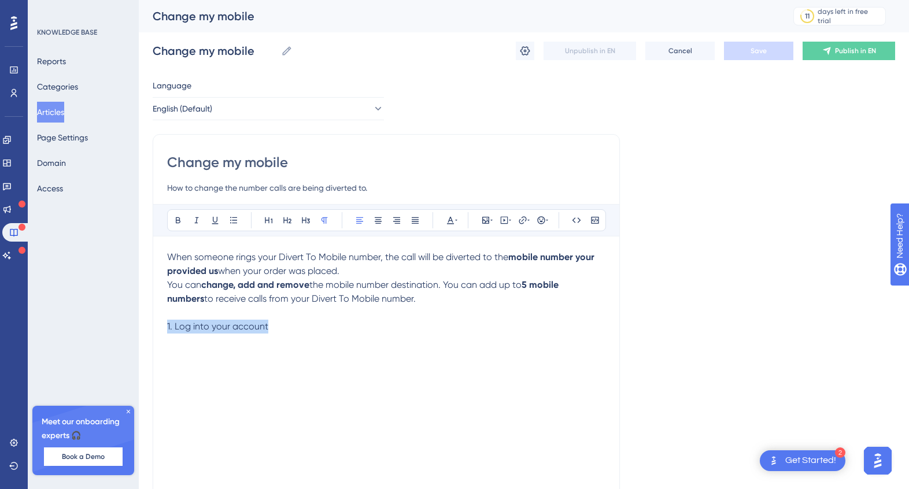
drag, startPoint x: 164, startPoint y: 324, endPoint x: 181, endPoint y: 328, distance: 18.4
click at [161, 325] on div "Change my mobile How to change the number calls are being diverted to. Bold Ita…" at bounding box center [386, 326] width 467 height 385
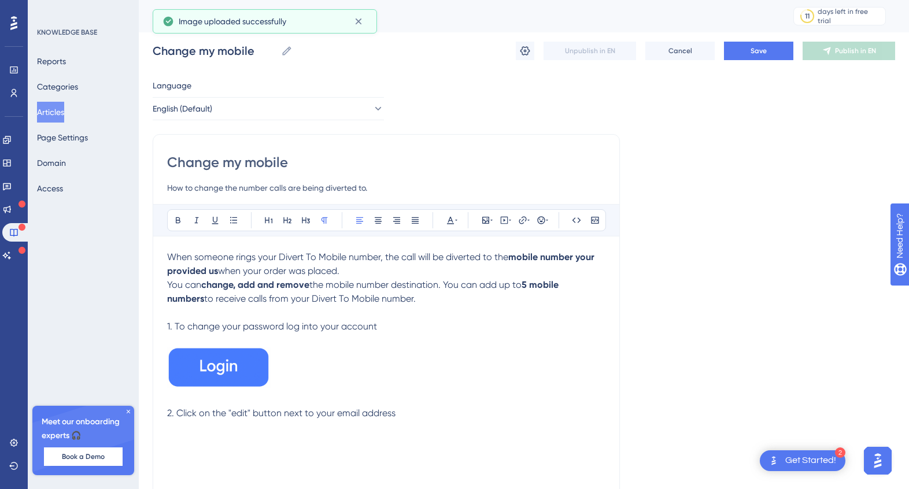
click at [262, 329] on span "1. To change your password log into your account" at bounding box center [272, 326] width 210 height 11
click at [404, 418] on p "2. Click on the "edit" button next to your email address" at bounding box center [386, 413] width 438 height 14
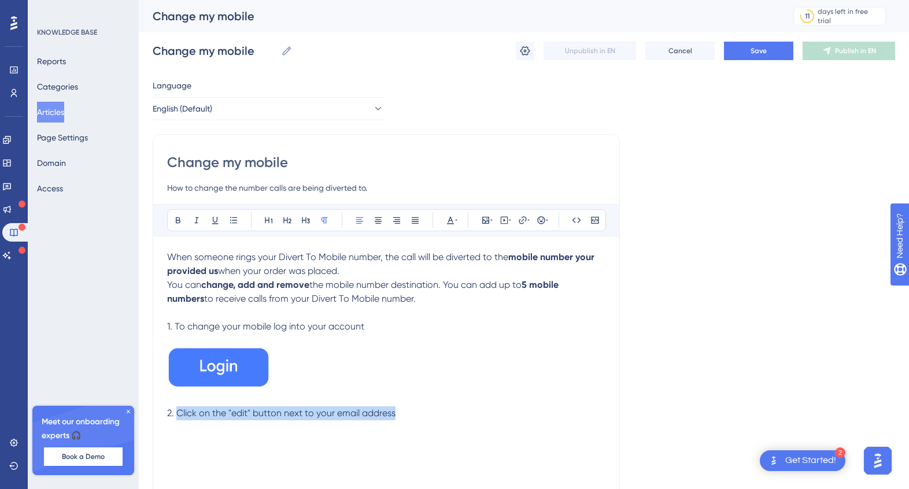
drag, startPoint x: 404, startPoint y: 413, endPoint x: 179, endPoint y: 413, distance: 224.8
click at [179, 413] on p "2. Click on the "edit" button next to your email address" at bounding box center [386, 413] width 438 height 14
click at [309, 414] on p "2. Under "Designations" you can" at bounding box center [386, 413] width 438 height 14
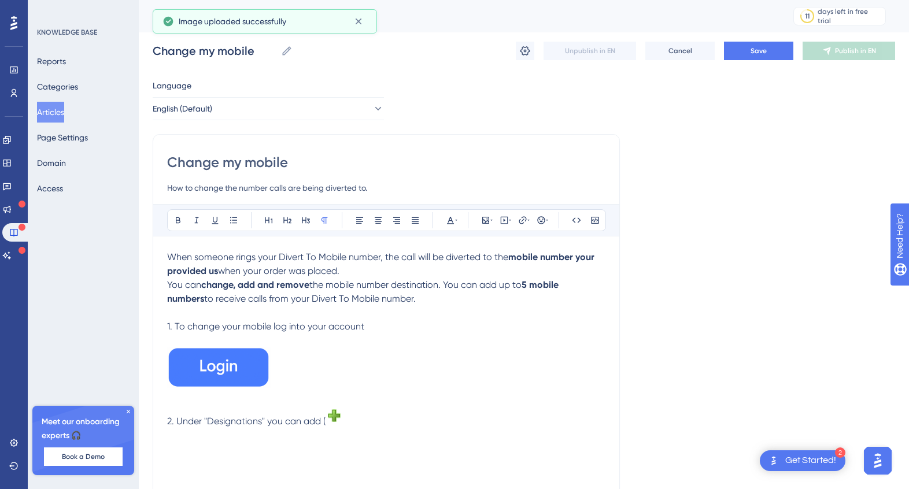
click at [337, 419] on img at bounding box center [334, 415] width 18 height 18
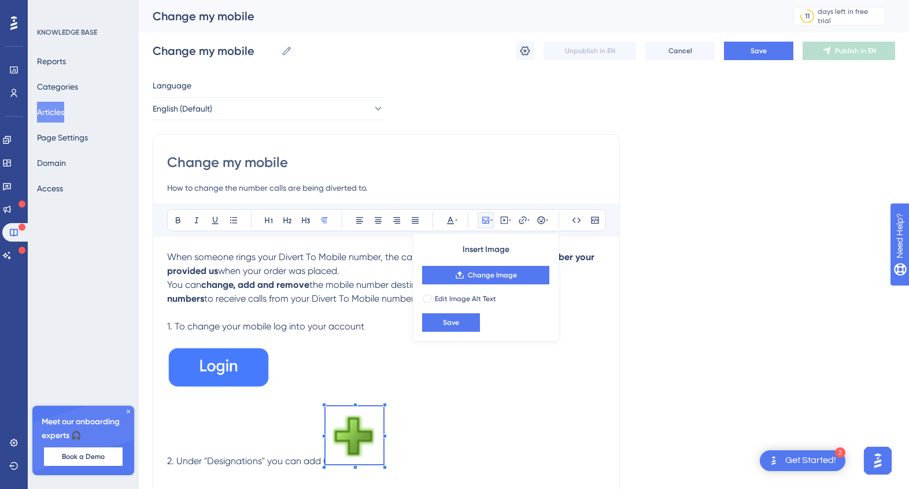
click at [343, 432] on span at bounding box center [354, 437] width 58 height 62
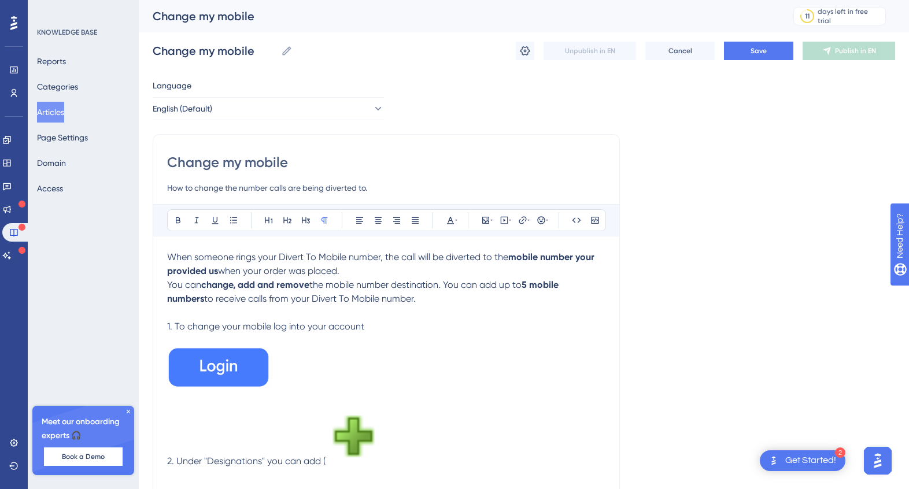
click at [385, 407] on p "2. Under "Designations" you can add (" at bounding box center [386, 437] width 438 height 62
click at [364, 430] on img at bounding box center [354, 435] width 58 height 58
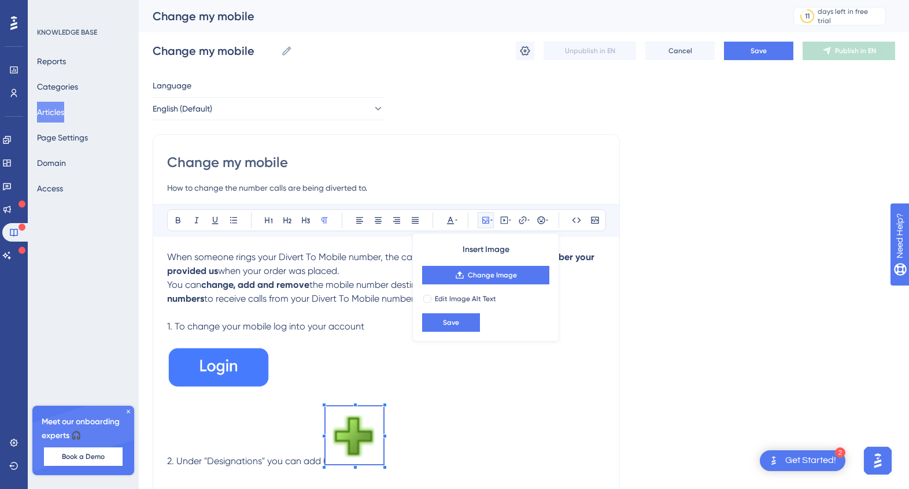
click at [328, 458] on span at bounding box center [354, 437] width 58 height 62
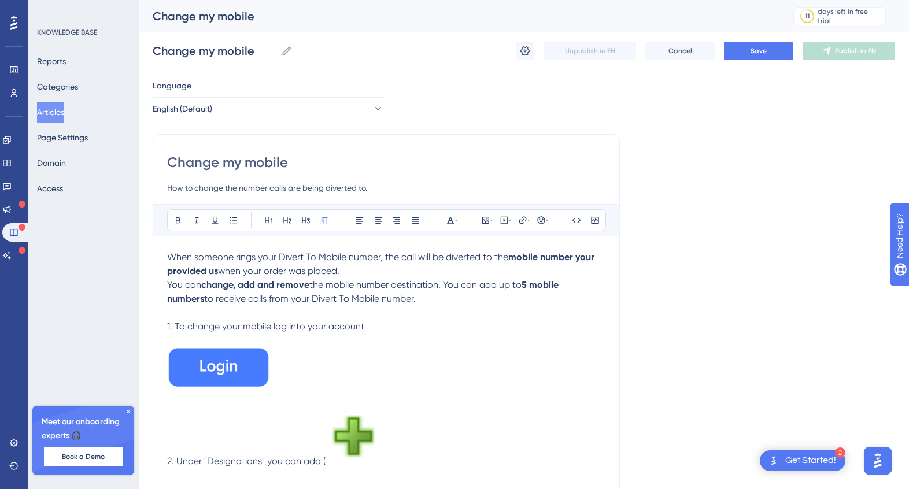
click at [400, 458] on p "2. Under "Designations" you can add (" at bounding box center [386, 437] width 438 height 62
click at [365, 451] on img at bounding box center [354, 435] width 58 height 58
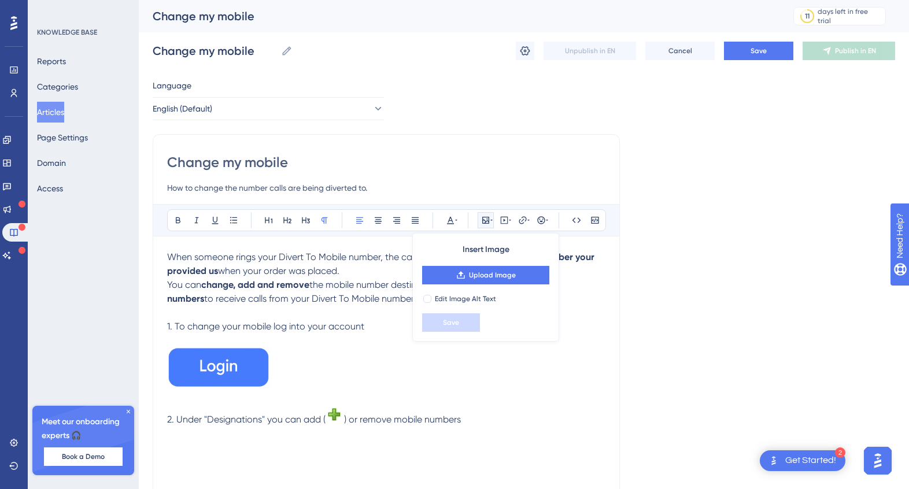
click at [422, 422] on span ") or remove mobile numbers" at bounding box center [402, 419] width 117 height 11
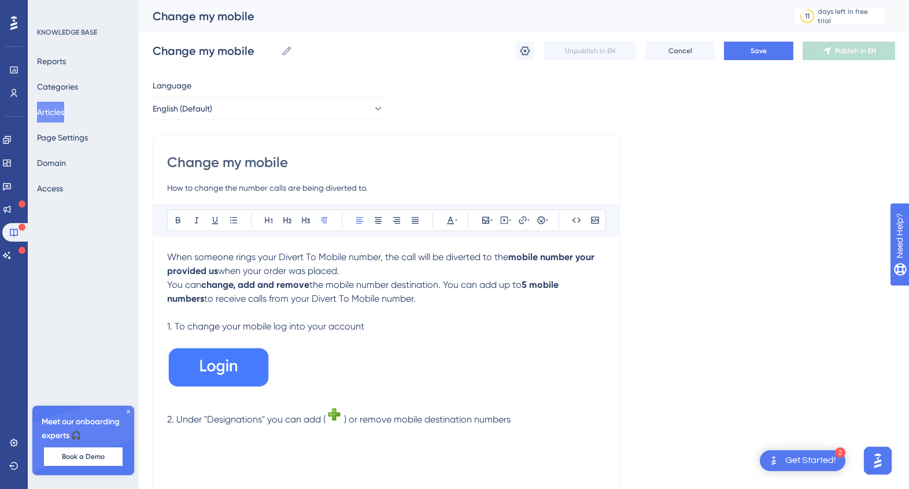
drag, startPoint x: 392, startPoint y: 421, endPoint x: 429, endPoint y: 420, distance: 37.0
click at [391, 420] on span ") or remove mobile destination numbers" at bounding box center [427, 419] width 166 height 11
click at [570, 425] on p "2. Under "Designations" you can add ( ) or remove ( ) mobile destination numbers" at bounding box center [386, 416] width 438 height 20
click at [196, 446] on div "When someone rings your Divert To Mobile number, the call will be diverted to t…" at bounding box center [386, 377] width 438 height 254
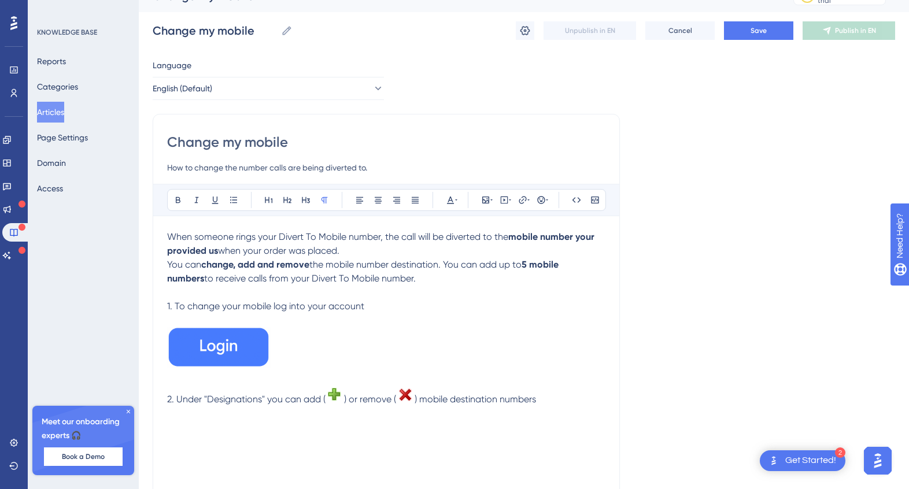
scroll to position [25, 0]
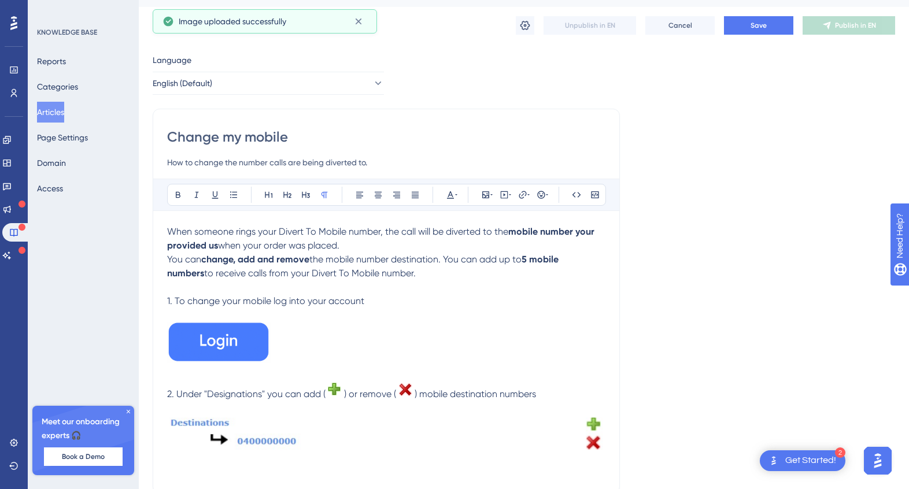
click at [579, 437] on img at bounding box center [386, 434] width 438 height 38
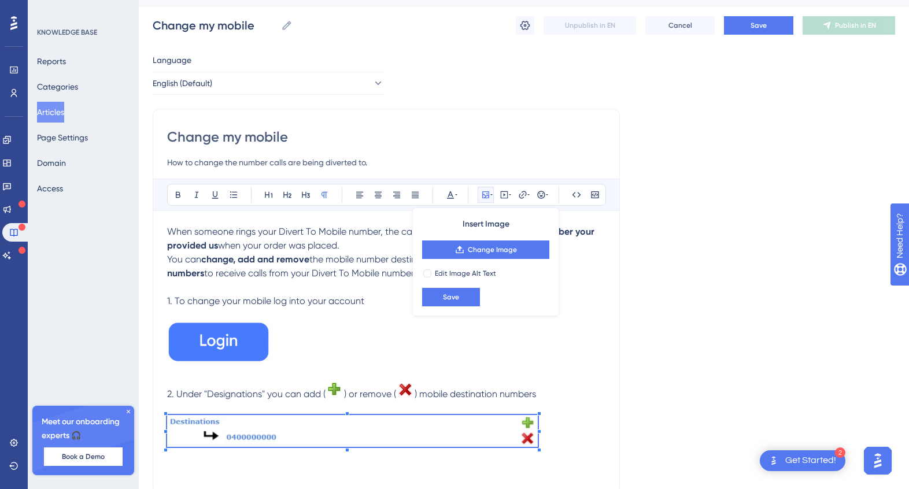
click at [537, 451] on div at bounding box center [352, 451] width 370 height 0
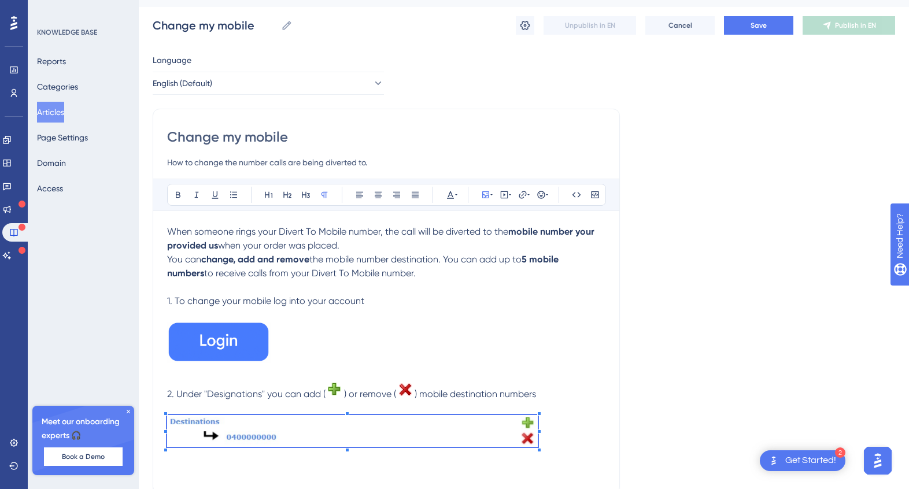
click at [565, 426] on p at bounding box center [386, 433] width 438 height 36
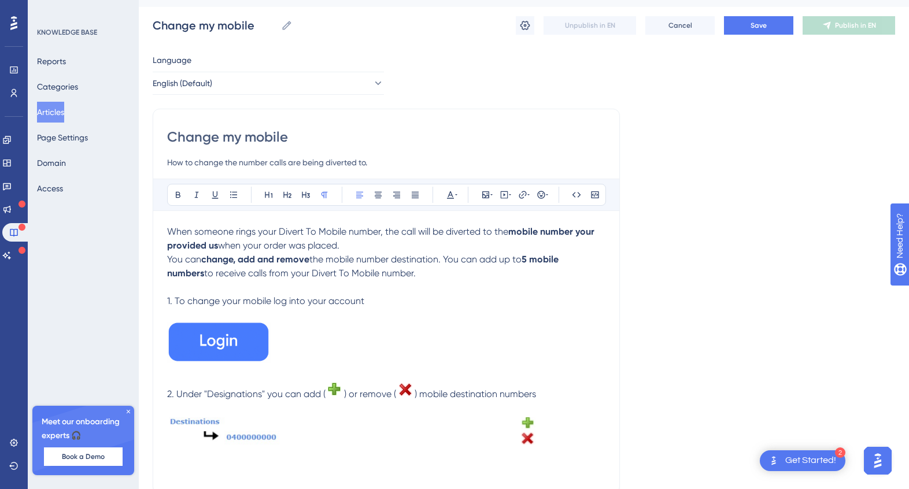
click at [347, 391] on span ") or remove (" at bounding box center [370, 393] width 52 height 11
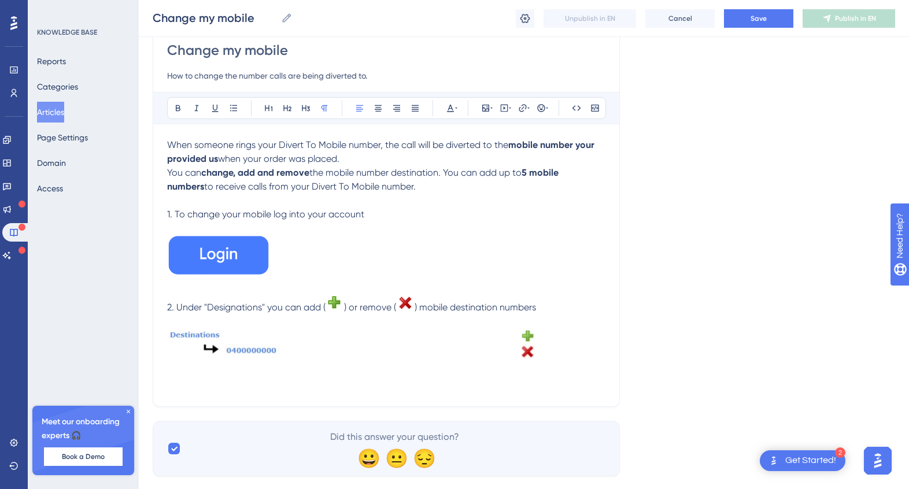
scroll to position [132, 0]
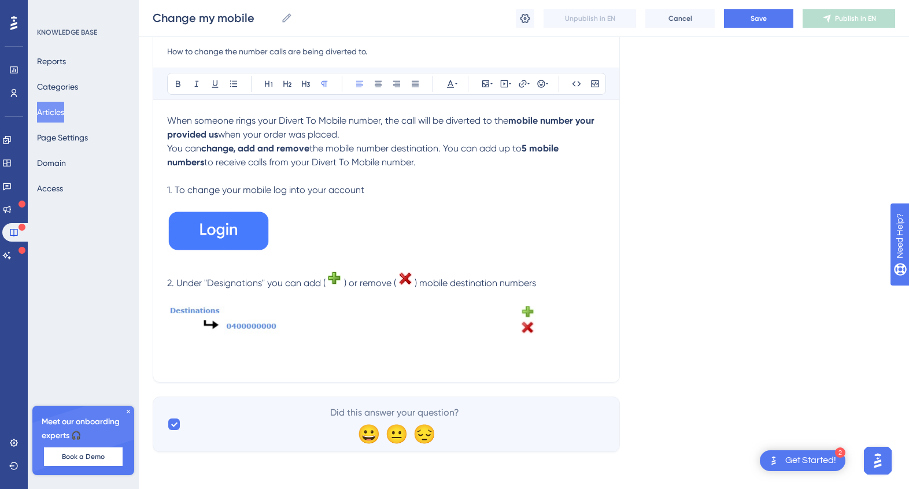
click at [554, 328] on p at bounding box center [386, 322] width 438 height 36
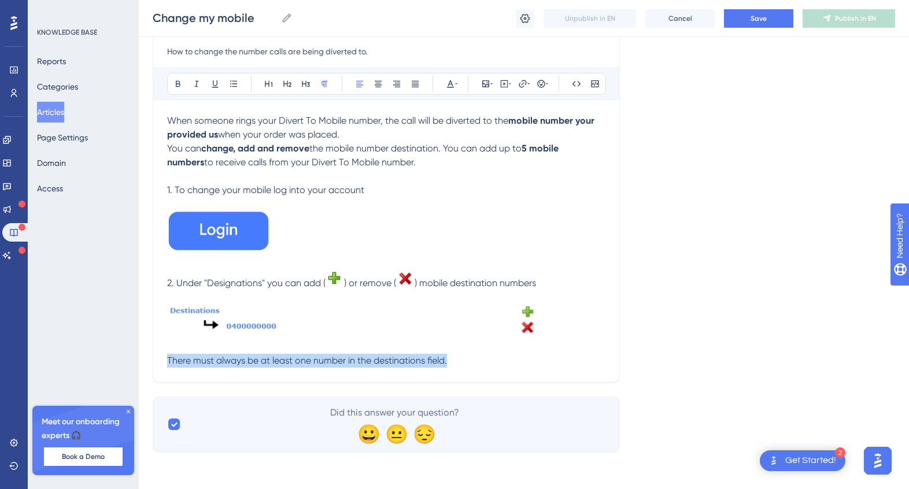
drag, startPoint x: 454, startPoint y: 357, endPoint x: 119, endPoint y: 366, distance: 334.8
click at [139, 366] on div "Performance Users Engagement Widgets Feedback Product Updates Knowledge Base AI…" at bounding box center [524, 169] width 770 height 602
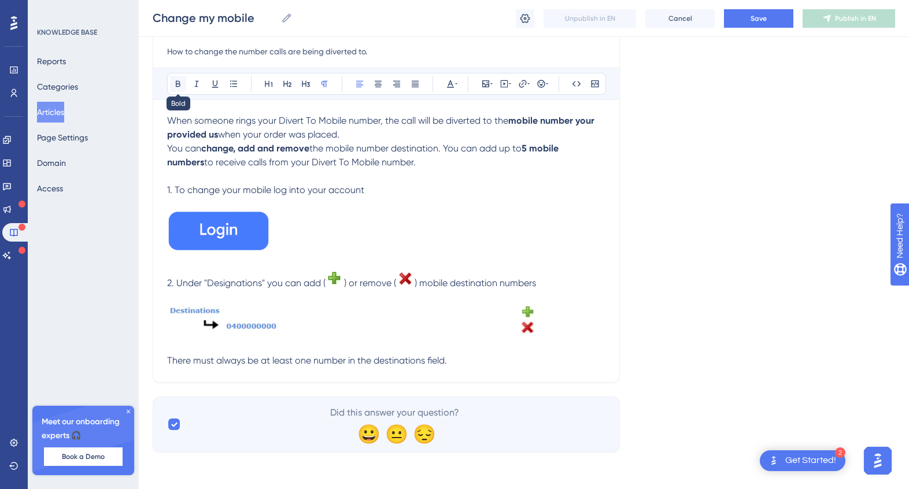
click at [180, 85] on icon at bounding box center [177, 83] width 9 height 9
click at [481, 359] on p "There must always be at least one number in the destinations field." at bounding box center [386, 361] width 438 height 14
click at [306, 362] on strong "There must always be at least one number in the destinations field." at bounding box center [309, 360] width 285 height 11
click at [455, 79] on icon at bounding box center [456, 83] width 2 height 9
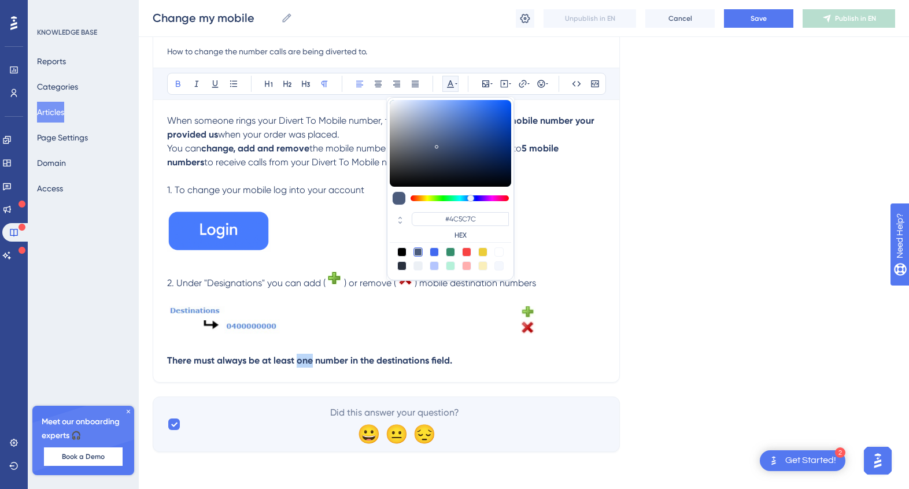
click at [468, 252] on div at bounding box center [466, 251] width 9 height 9
type input "#F84343"
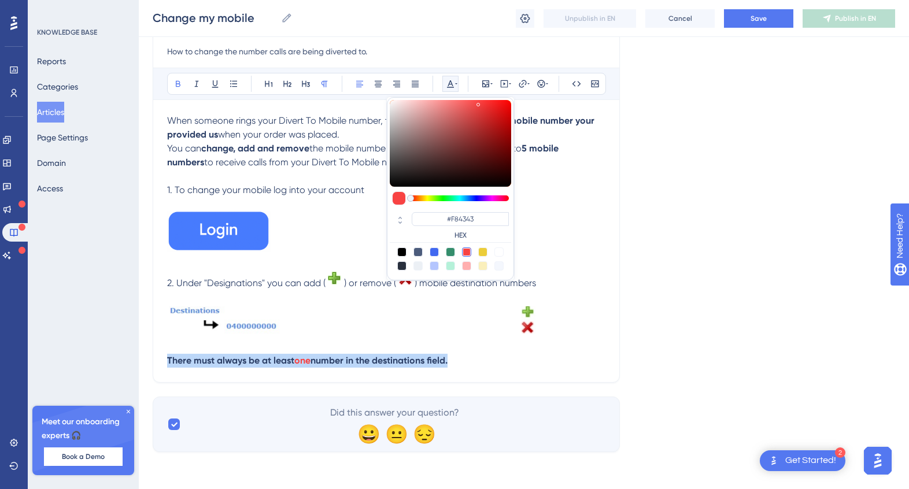
click at [472, 368] on div "Change my mobile How to change the number calls are being diverted to. Bold Ita…" at bounding box center [386, 190] width 467 height 385
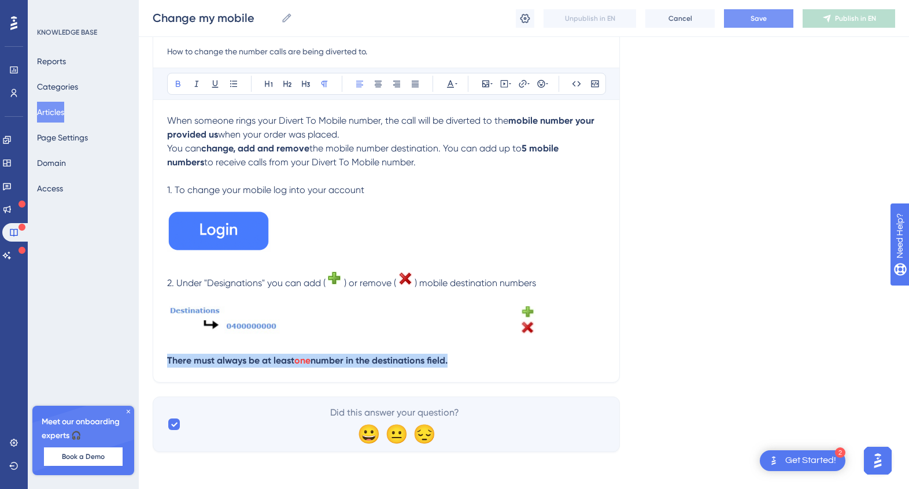
click at [746, 17] on button "Save" at bounding box center [758, 18] width 69 height 18
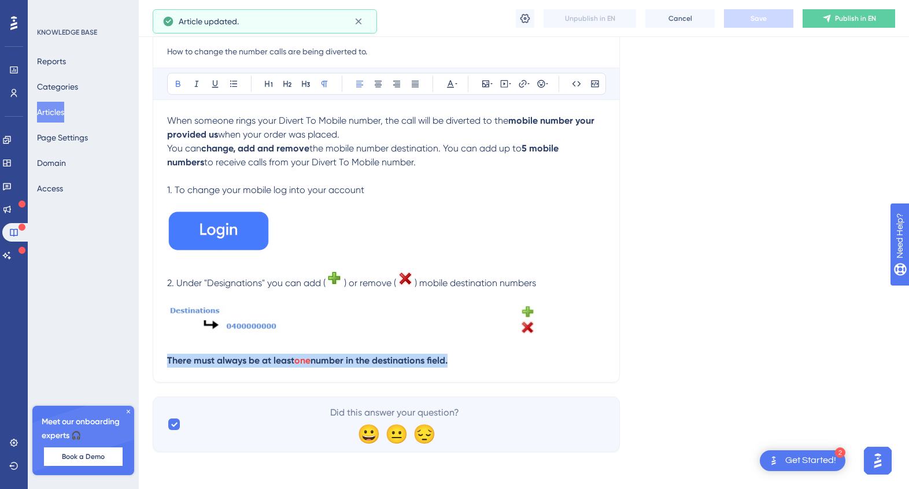
click at [55, 112] on button "Articles" at bounding box center [50, 112] width 27 height 21
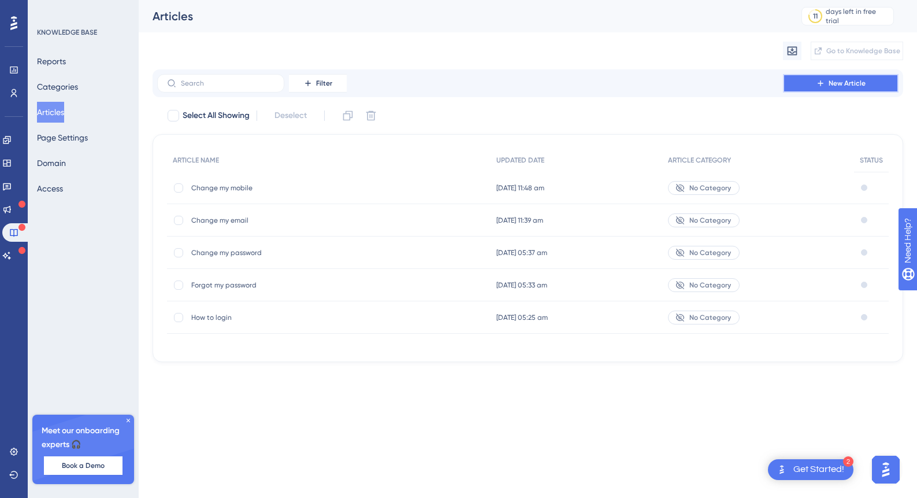
click at [852, 81] on span "New Article" at bounding box center [847, 83] width 37 height 9
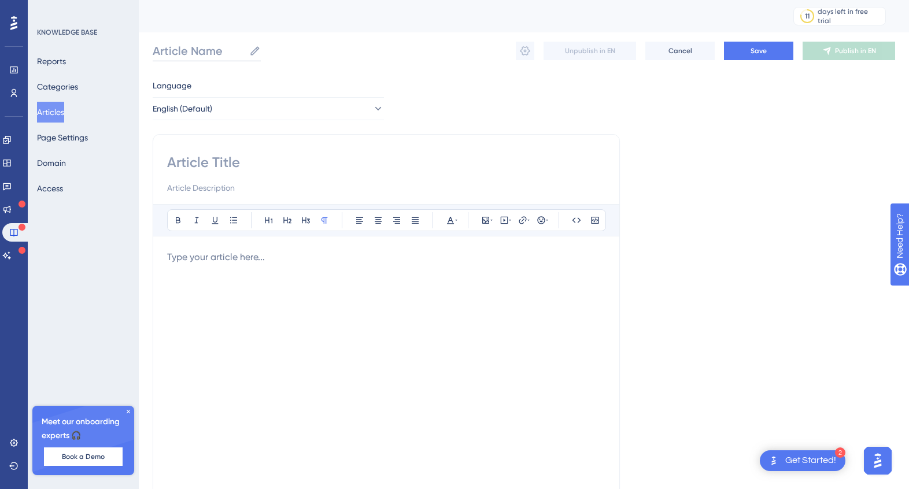
click at [220, 49] on input "Article Name" at bounding box center [199, 51] width 92 height 16
click at [173, 53] on input "Article Name" at bounding box center [199, 51] width 92 height 16
drag, startPoint x: 292, startPoint y: 51, endPoint x: 139, endPoint y: 50, distance: 153.7
click at [139, 50] on div "Performance Users Engagement Widgets Feedback Product Updates Knowledge Base AI…" at bounding box center [524, 303] width 770 height 607
type input "How to set up a call menu"
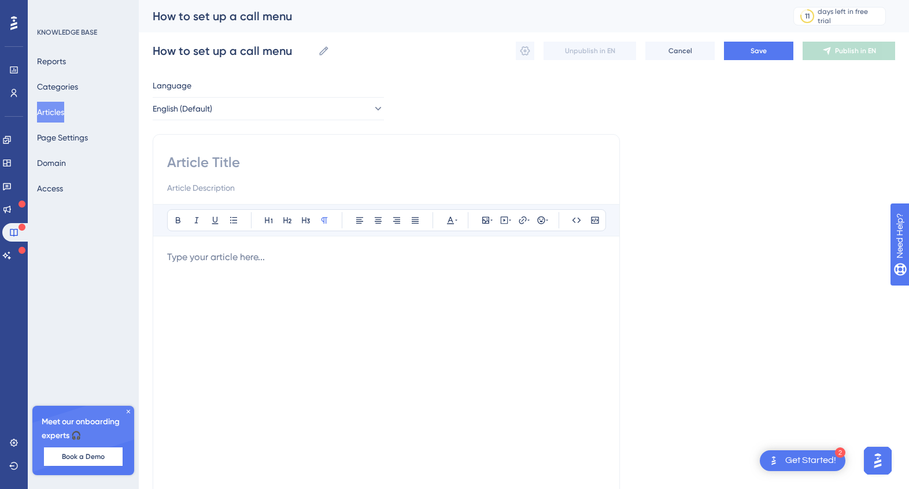
click at [184, 165] on input at bounding box center [386, 162] width 438 height 18
paste input "How to set up a call menu"
type input "How to set up a call menu"
click at [228, 188] on input at bounding box center [386, 188] width 438 height 14
type input "This article explains how to set up a call menu (IVR)"
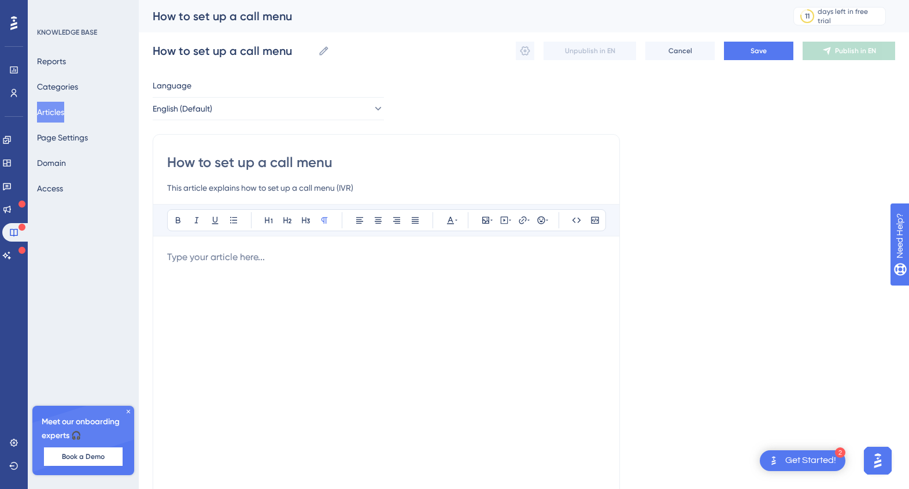
click at [223, 272] on div at bounding box center [386, 377] width 438 height 254
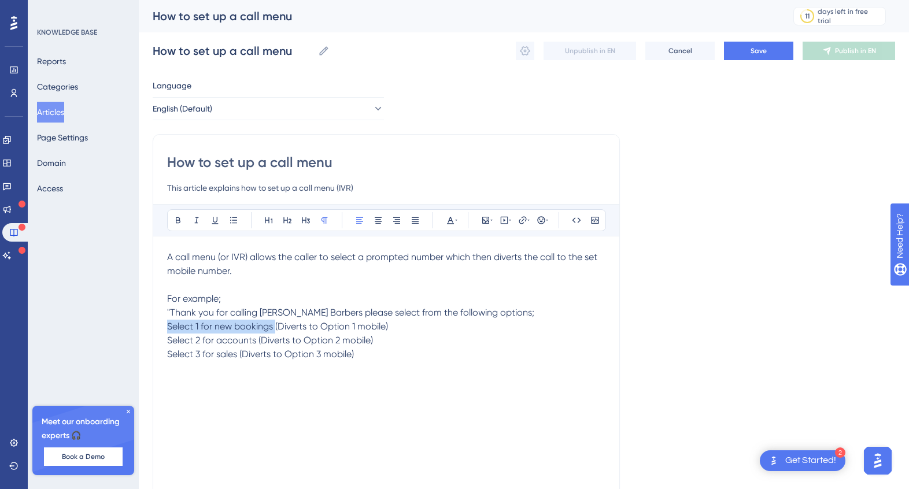
drag, startPoint x: 275, startPoint y: 327, endPoint x: 167, endPoint y: 328, distance: 108.1
click at [167, 328] on span "Select 1 for new bookings (Diverts to Option 1 mobile)" at bounding box center [277, 326] width 221 height 11
click at [178, 218] on icon at bounding box center [177, 220] width 9 height 9
drag, startPoint x: 255, startPoint y: 339, endPoint x: 165, endPoint y: 339, distance: 89.6
click at [165, 339] on div "How to set up a call menu This article explains how to set up a call menu (IVR)…" at bounding box center [386, 326] width 467 height 385
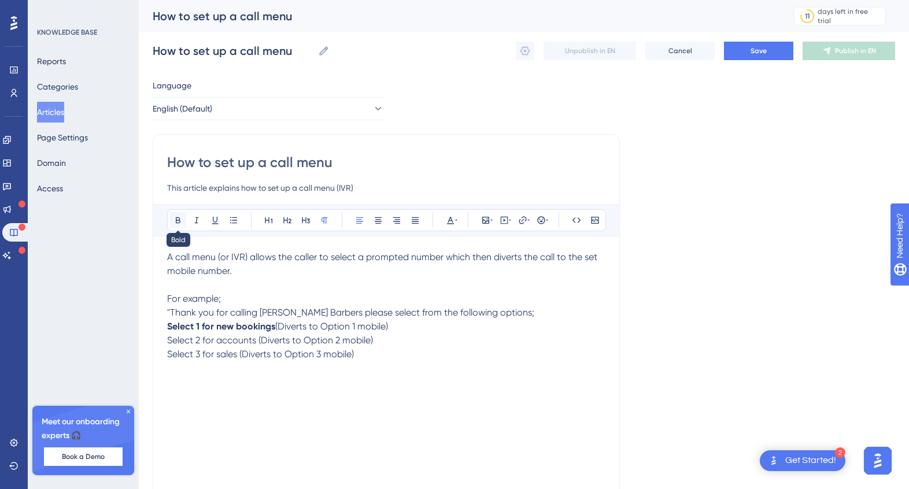
click at [170, 220] on button at bounding box center [178, 220] width 16 height 16
drag, startPoint x: 181, startPoint y: 352, endPoint x: 162, endPoint y: 352, distance: 19.1
click at [161, 352] on div "How to set up a call menu This article explains how to set up a call menu (IVR)…" at bounding box center [386, 326] width 467 height 385
click at [181, 221] on icon at bounding box center [177, 220] width 9 height 9
click at [383, 354] on p "Select 3 for sales (Diverts to Option 3 mobile)" at bounding box center [386, 354] width 438 height 14
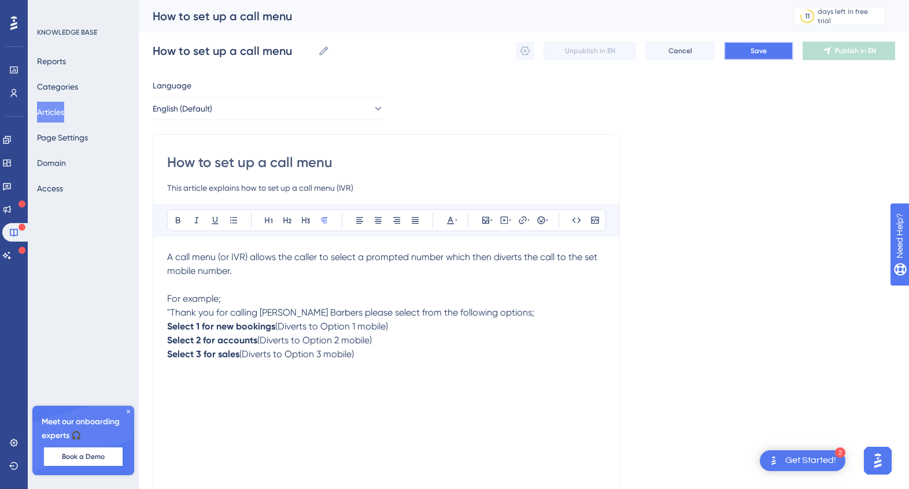
click at [754, 49] on span "Save" at bounding box center [758, 50] width 16 height 9
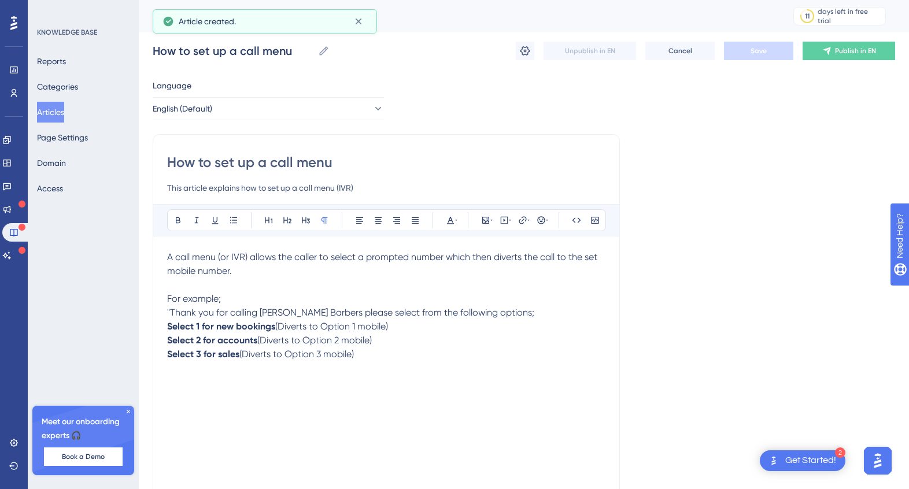
click at [50, 106] on button "Articles" at bounding box center [50, 112] width 27 height 21
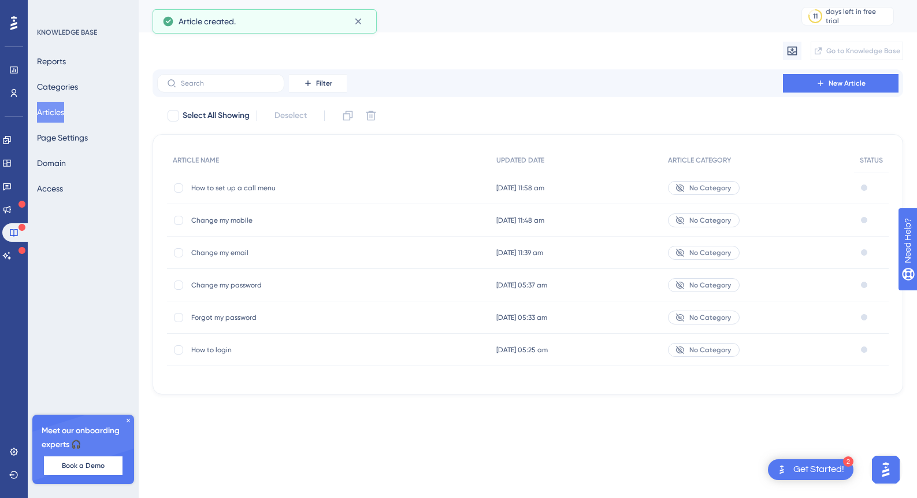
click at [224, 223] on span "Change my mobile" at bounding box center [283, 220] width 185 height 9
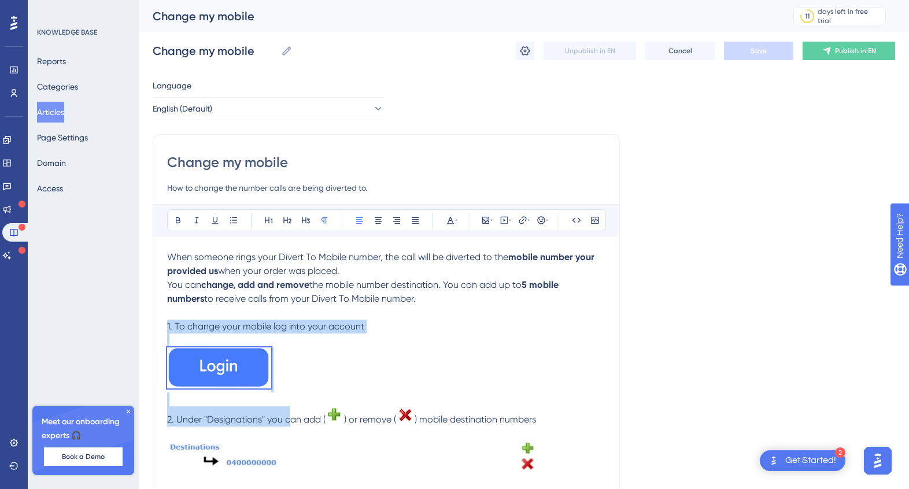
drag, startPoint x: 168, startPoint y: 324, endPoint x: 290, endPoint y: 420, distance: 154.8
click at [290, 420] on div "When someone rings your Divert To Mobile number, the call will be diverted to t…" at bounding box center [386, 377] width 438 height 254
copy div "1. To change your mobile log into your account 2. Under "Designations" you c"
click at [215, 368] on img at bounding box center [219, 367] width 104 height 41
click at [57, 114] on button "Articles" at bounding box center [50, 112] width 27 height 21
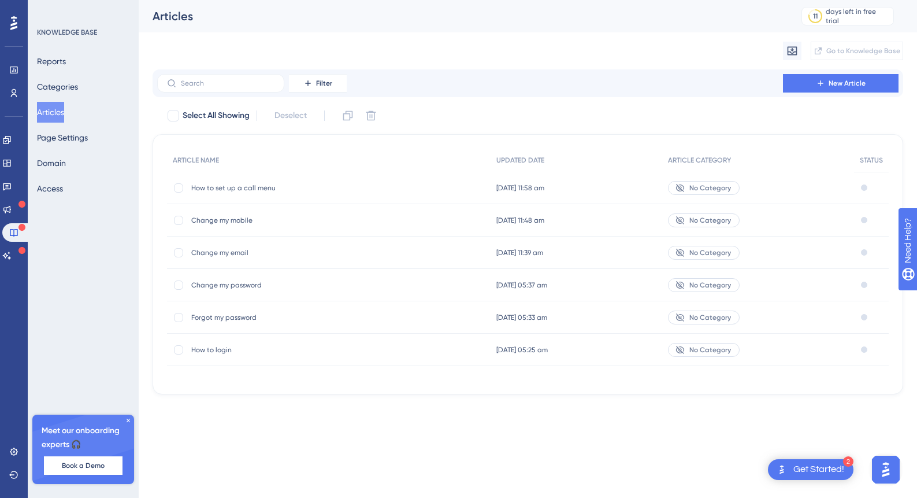
click at [255, 188] on span "How to set up a call menu" at bounding box center [283, 187] width 185 height 9
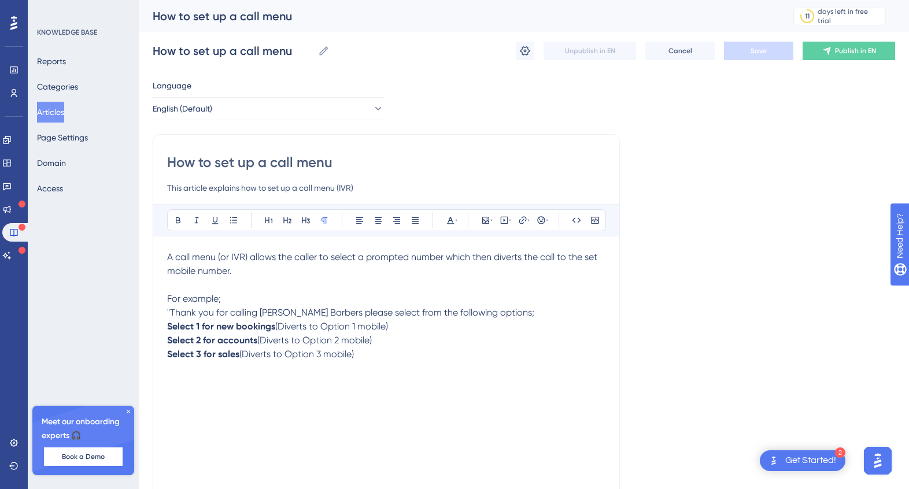
click at [198, 405] on div "A call menu (or IVR) allows the caller to select a prompted number which then d…" at bounding box center [386, 377] width 438 height 254
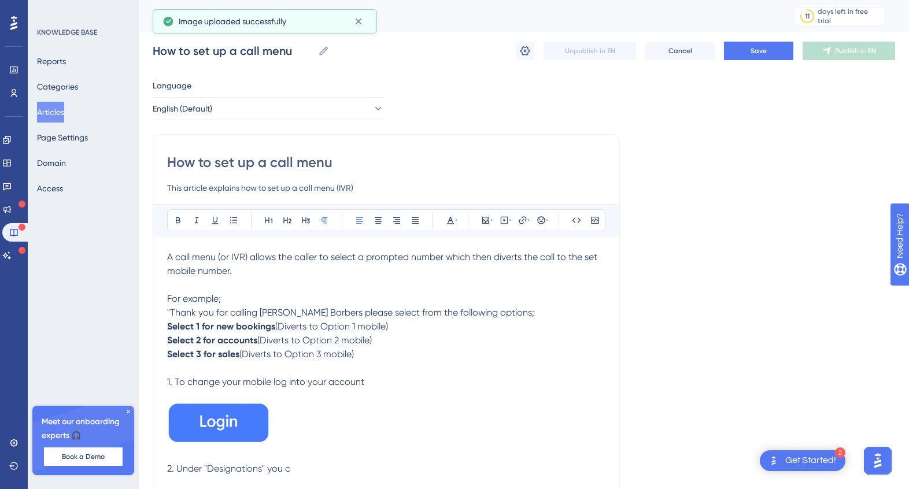
click at [369, 400] on p at bounding box center [386, 396] width 438 height 14
click at [257, 385] on span "1. To change your mobile log into your account" at bounding box center [265, 381] width 197 height 11
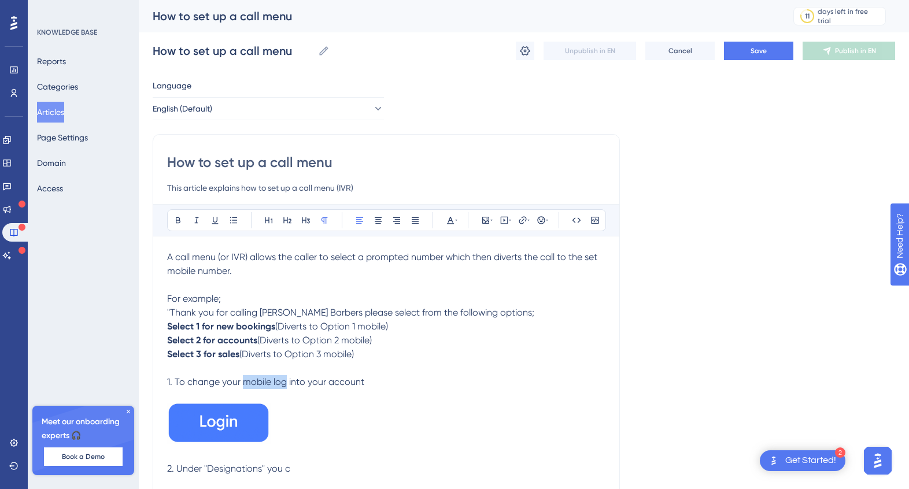
drag, startPoint x: 287, startPoint y: 384, endPoint x: 243, endPoint y: 384, distance: 43.3
click at [243, 384] on span "1. To change your mobile log into your account" at bounding box center [265, 381] width 197 height 11
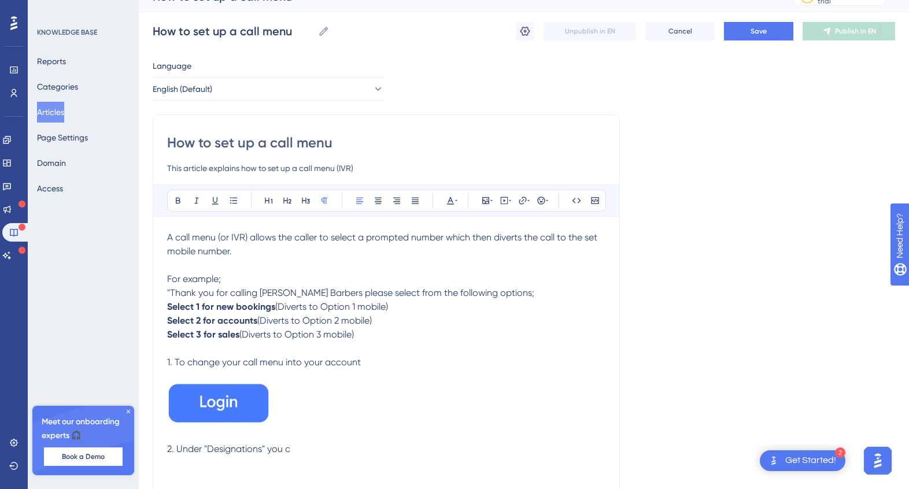
scroll to position [29, 0]
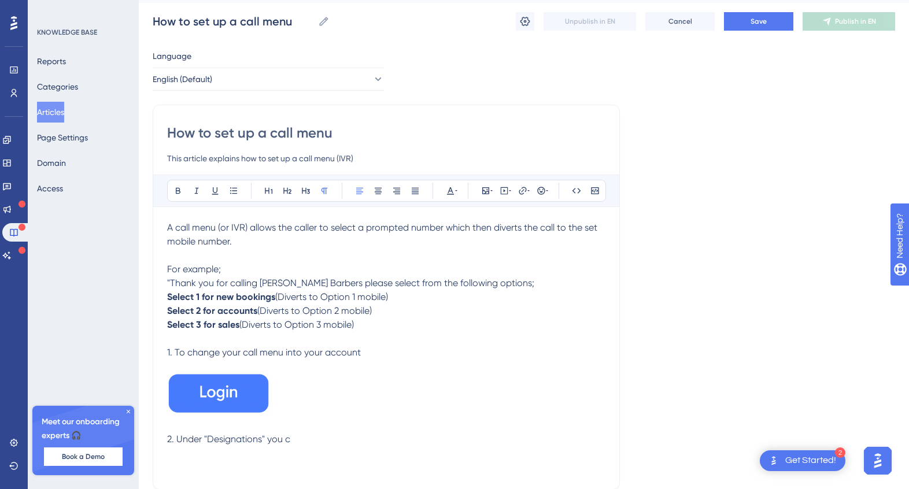
click at [263, 236] on p "A call menu (or IVR) allows the caller to select a prompted number which then d…" at bounding box center [386, 235] width 438 height 28
click at [318, 244] on span "A call menu (or IVR) allows the caller to select a prompted number which then d…" at bounding box center [383, 234] width 432 height 25
click at [175, 192] on icon at bounding box center [177, 190] width 9 height 9
click at [405, 360] on p at bounding box center [386, 366] width 438 height 14
click at [298, 440] on p "2. Under "Designations" you c" at bounding box center [386, 439] width 438 height 14
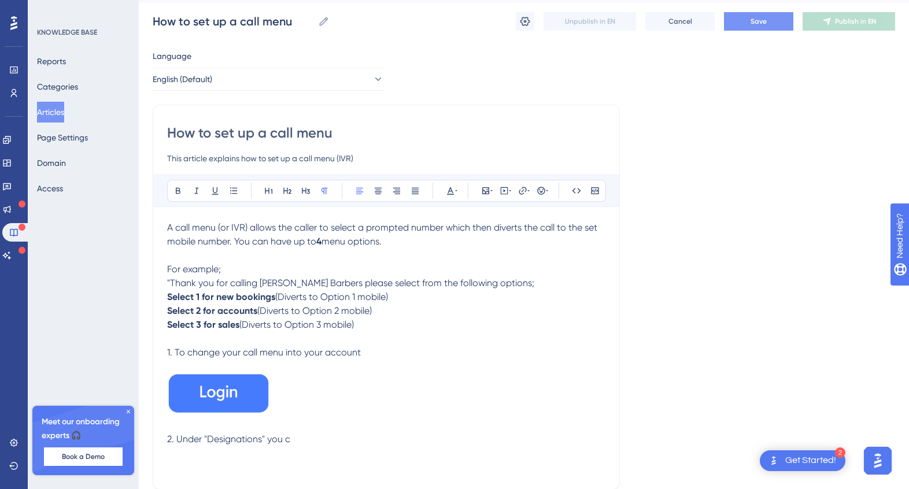
click at [759, 20] on span "Save" at bounding box center [758, 21] width 16 height 9
